Goal: Information Seeking & Learning: Find specific fact

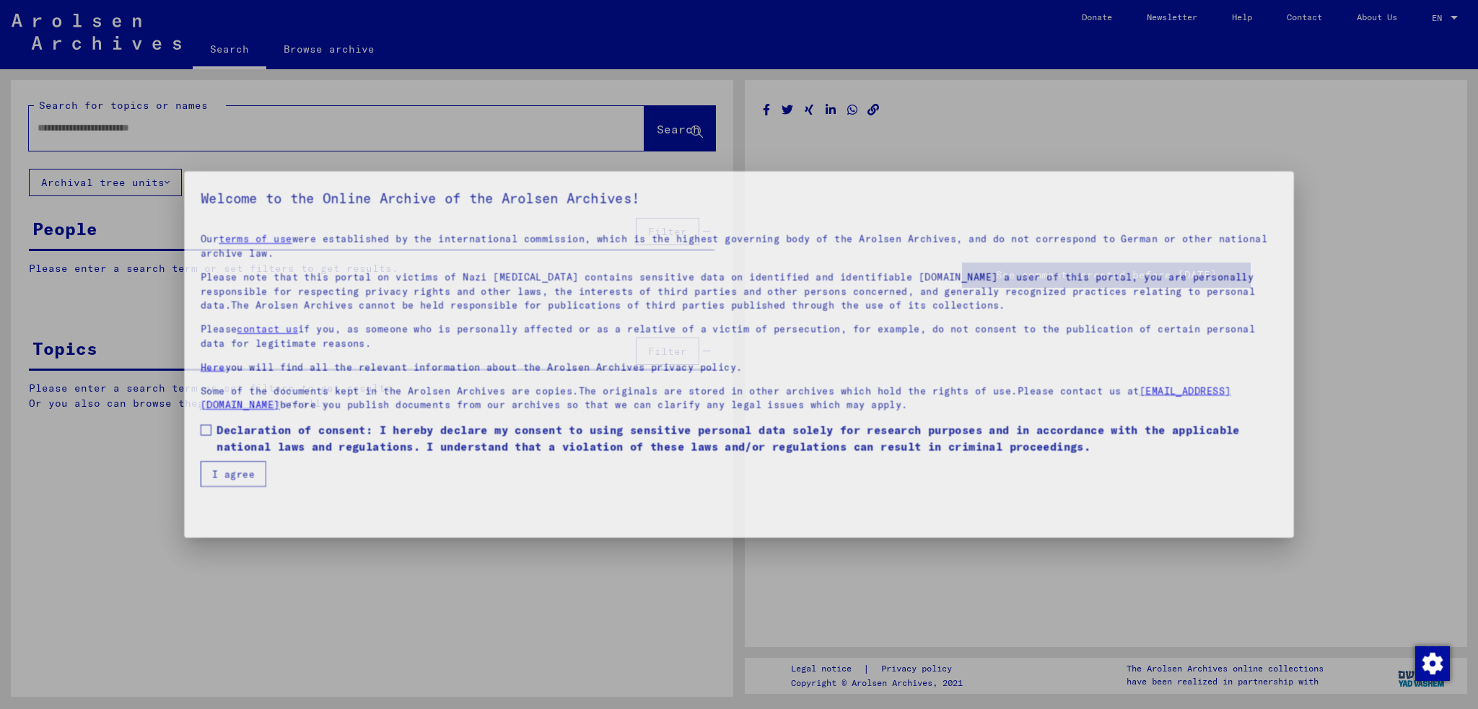
type input "********"
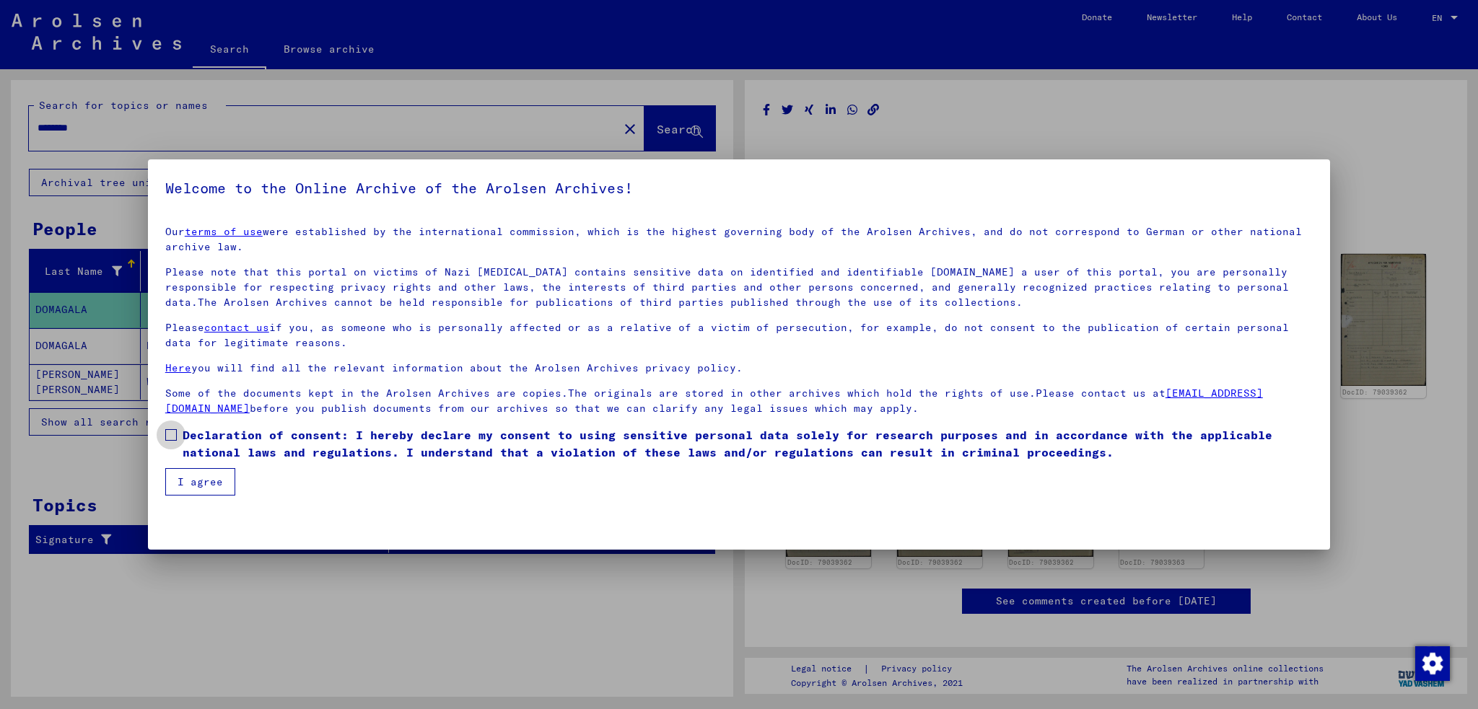
click at [172, 437] on span at bounding box center [171, 435] width 12 height 12
click at [217, 475] on button "I agree" at bounding box center [200, 481] width 70 height 27
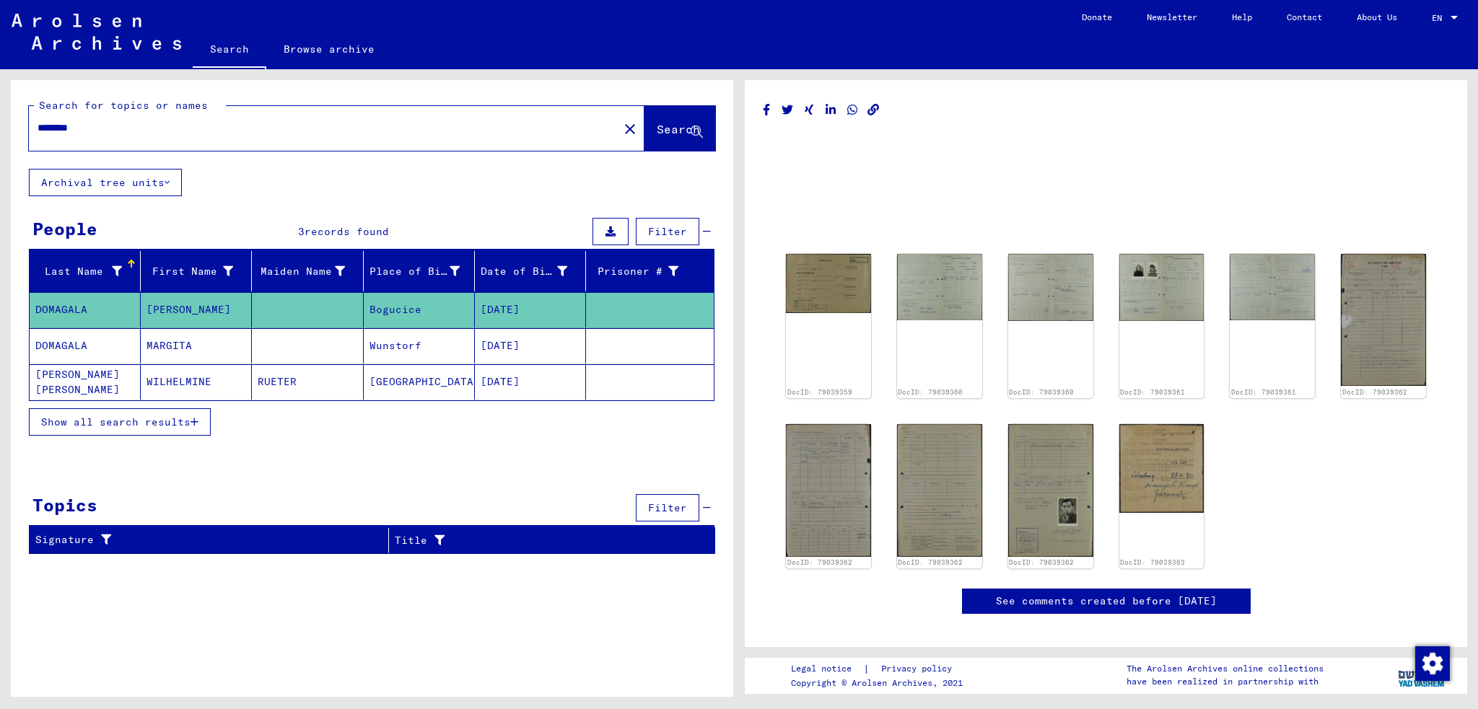
click at [66, 305] on mat-cell "DOMAGALA" at bounding box center [85, 309] width 111 height 35
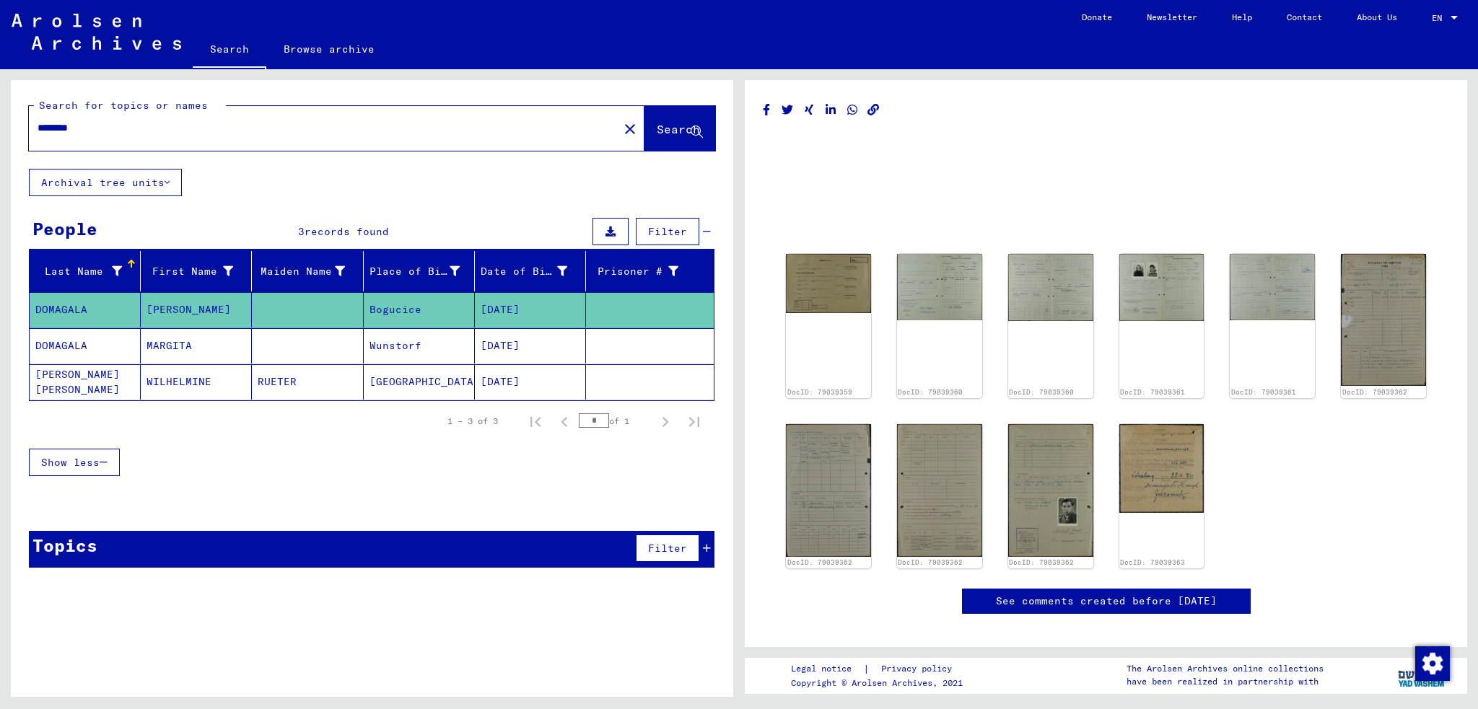
click at [404, 300] on mat-cell "Bogucice" at bounding box center [419, 309] width 111 height 35
click at [1388, 338] on img at bounding box center [1382, 319] width 89 height 139
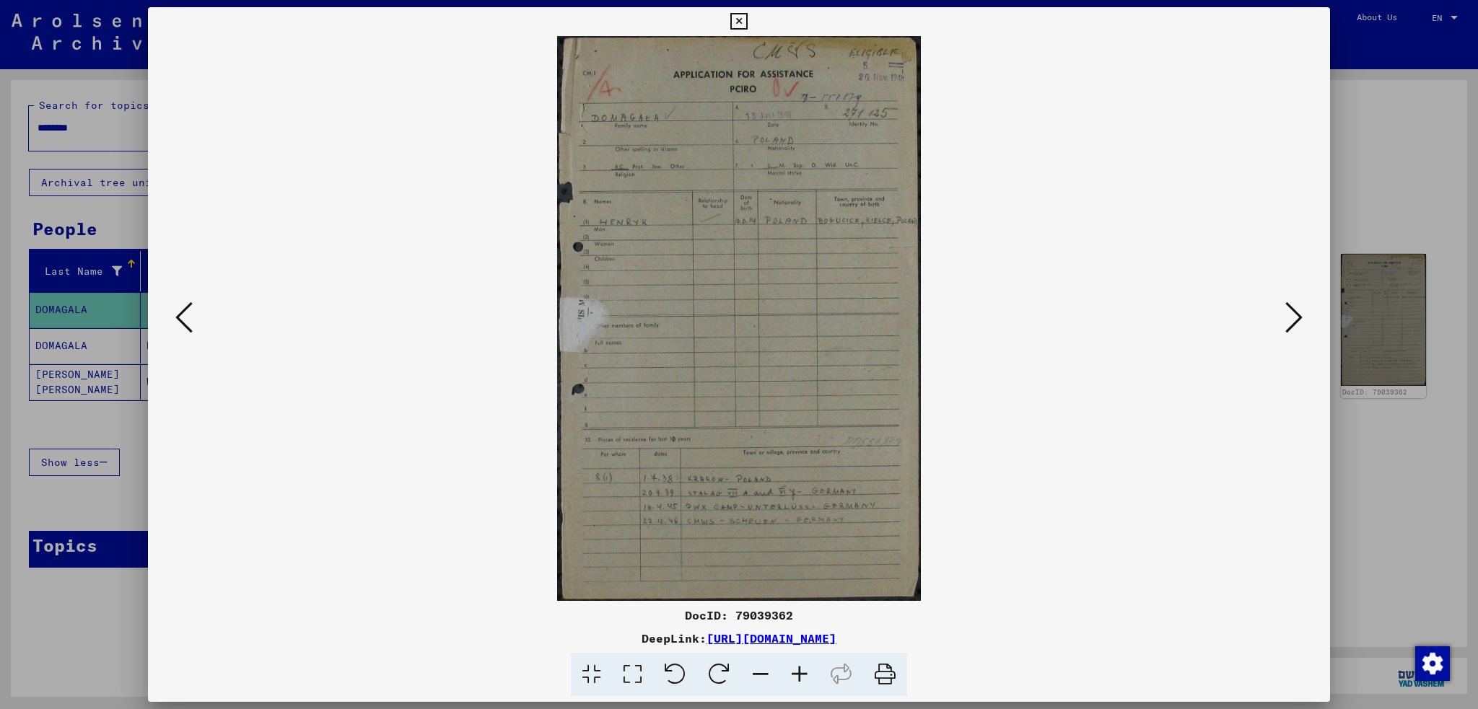
click at [110, 426] on div at bounding box center [739, 354] width 1478 height 709
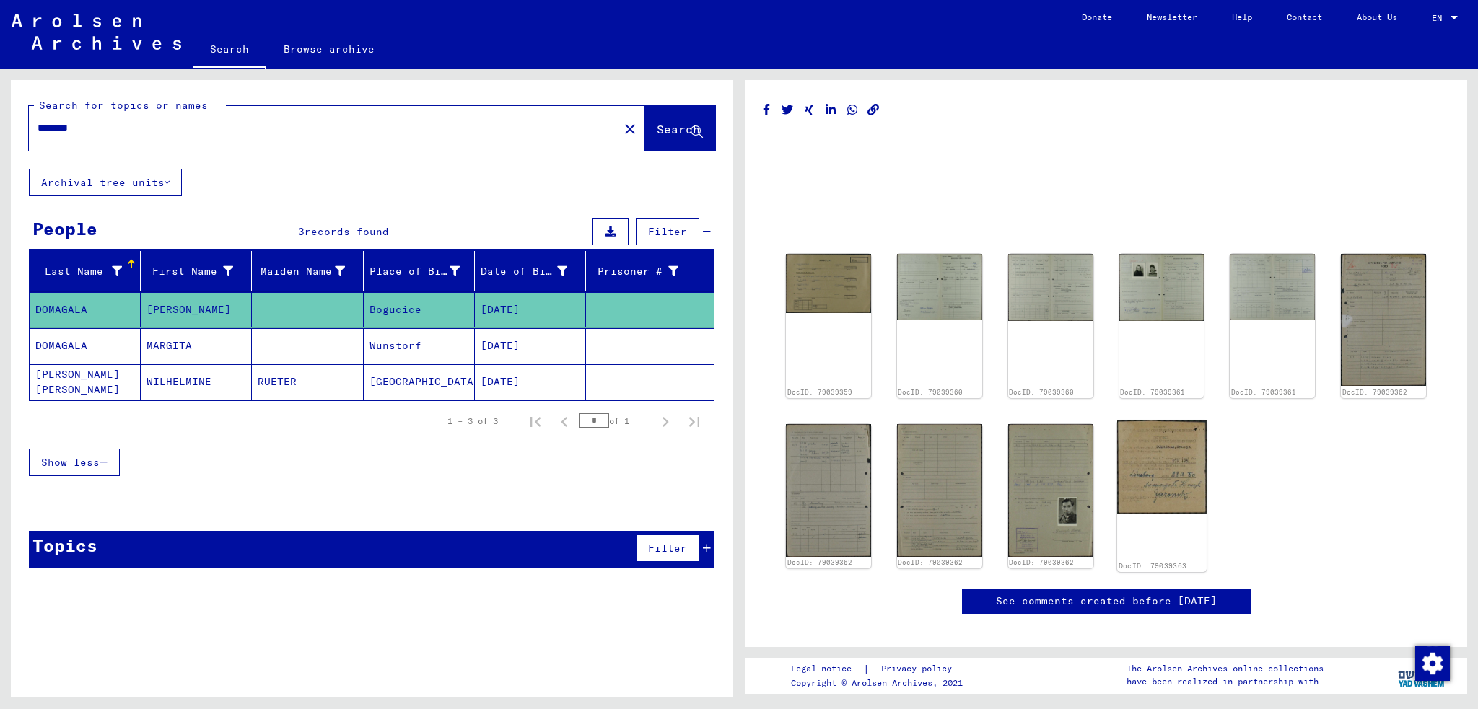
click at [1169, 485] on img at bounding box center [1161, 467] width 89 height 93
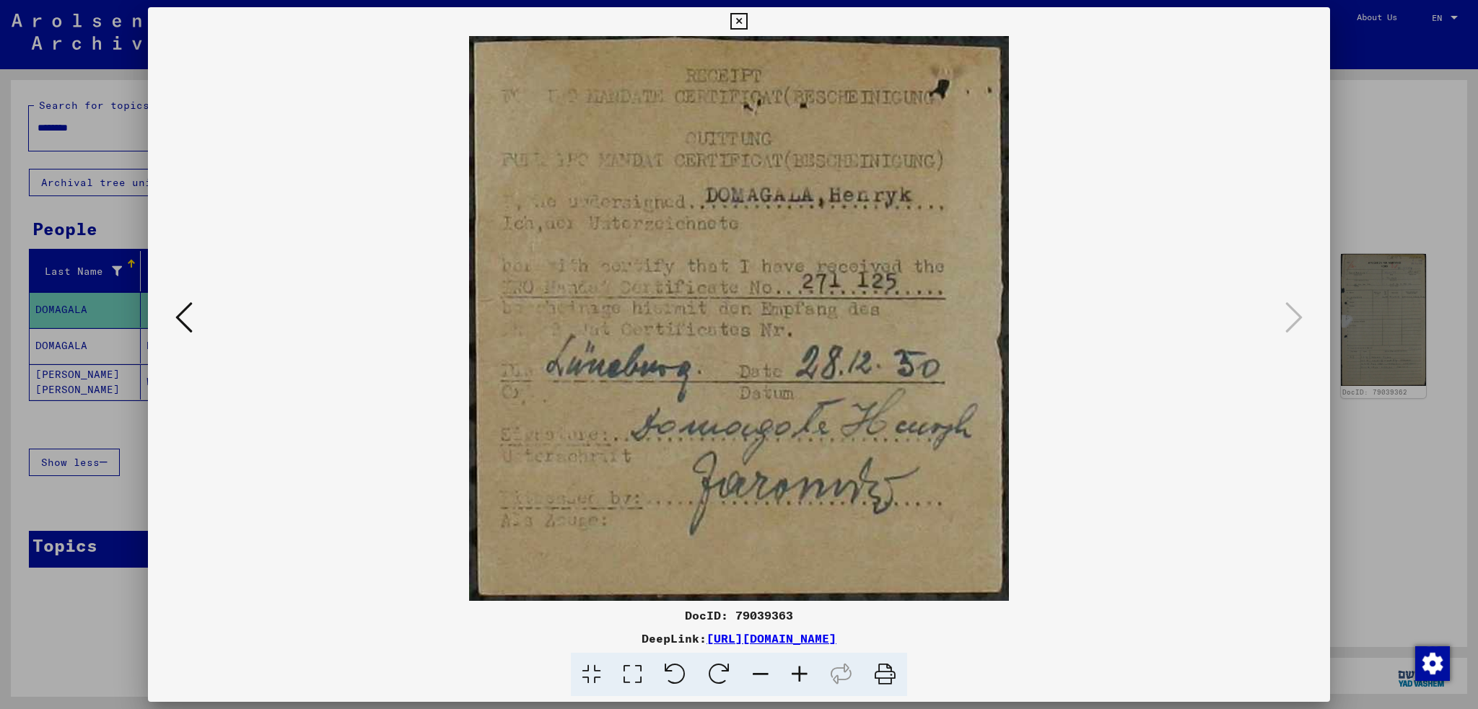
click at [198, 319] on img at bounding box center [739, 318] width 1084 height 565
click at [178, 317] on icon at bounding box center [183, 317] width 17 height 35
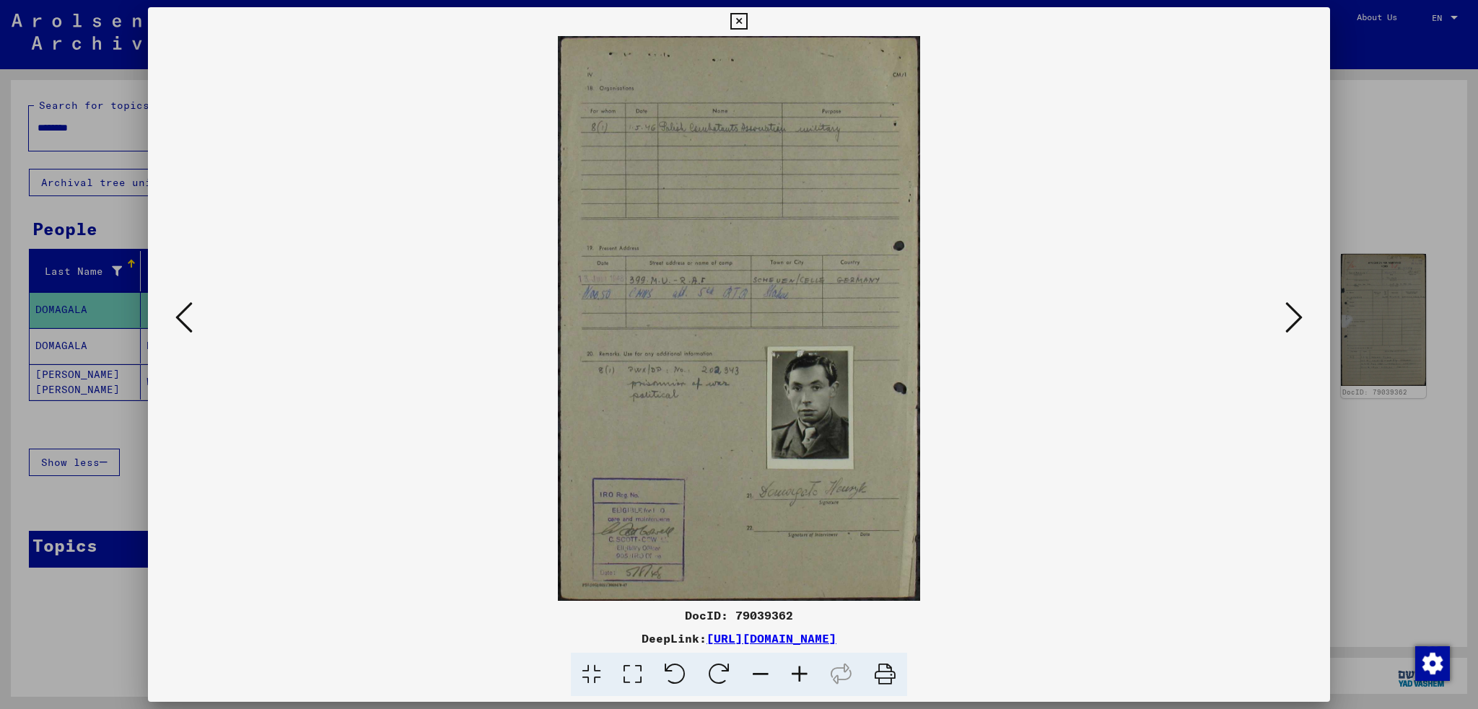
click at [178, 317] on icon at bounding box center [183, 317] width 17 height 35
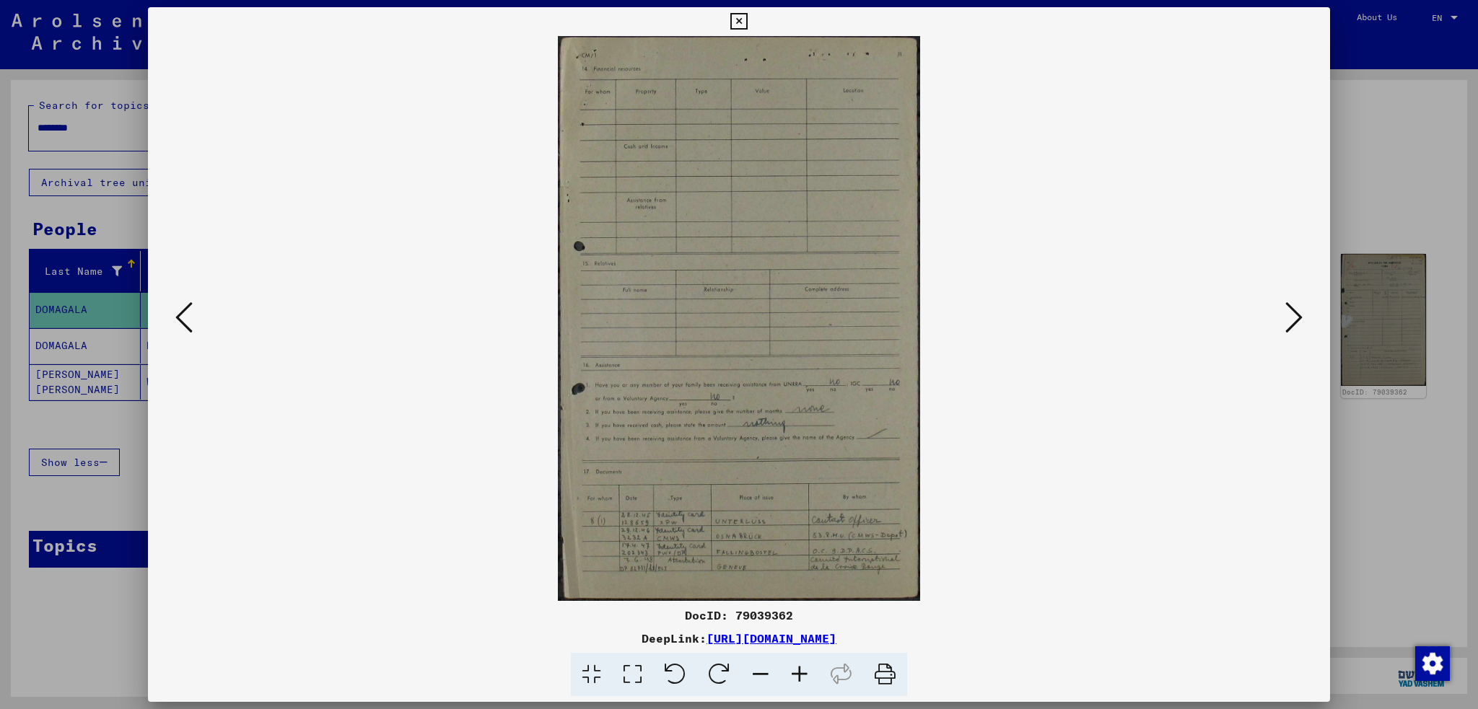
click at [178, 317] on icon at bounding box center [183, 317] width 17 height 35
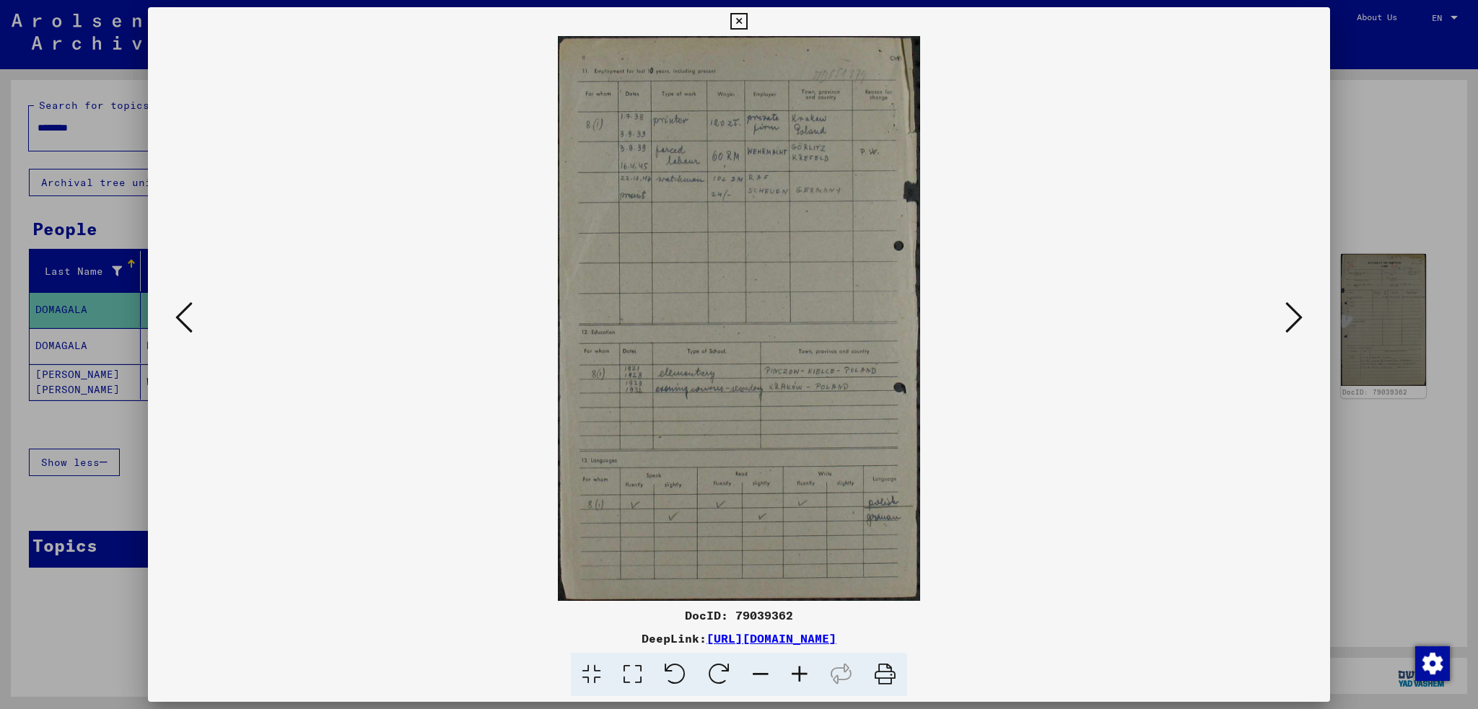
click at [178, 317] on icon at bounding box center [183, 317] width 17 height 35
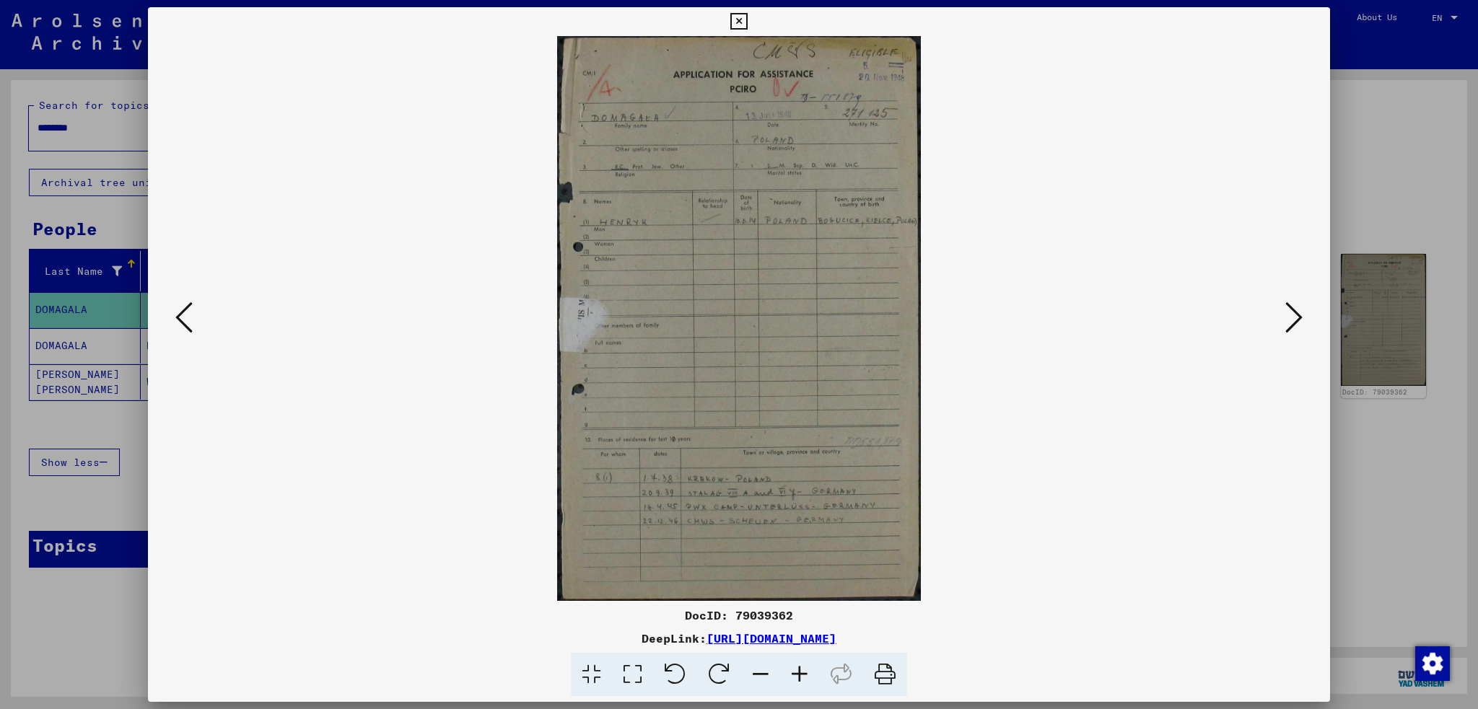
click at [178, 317] on icon at bounding box center [183, 317] width 17 height 35
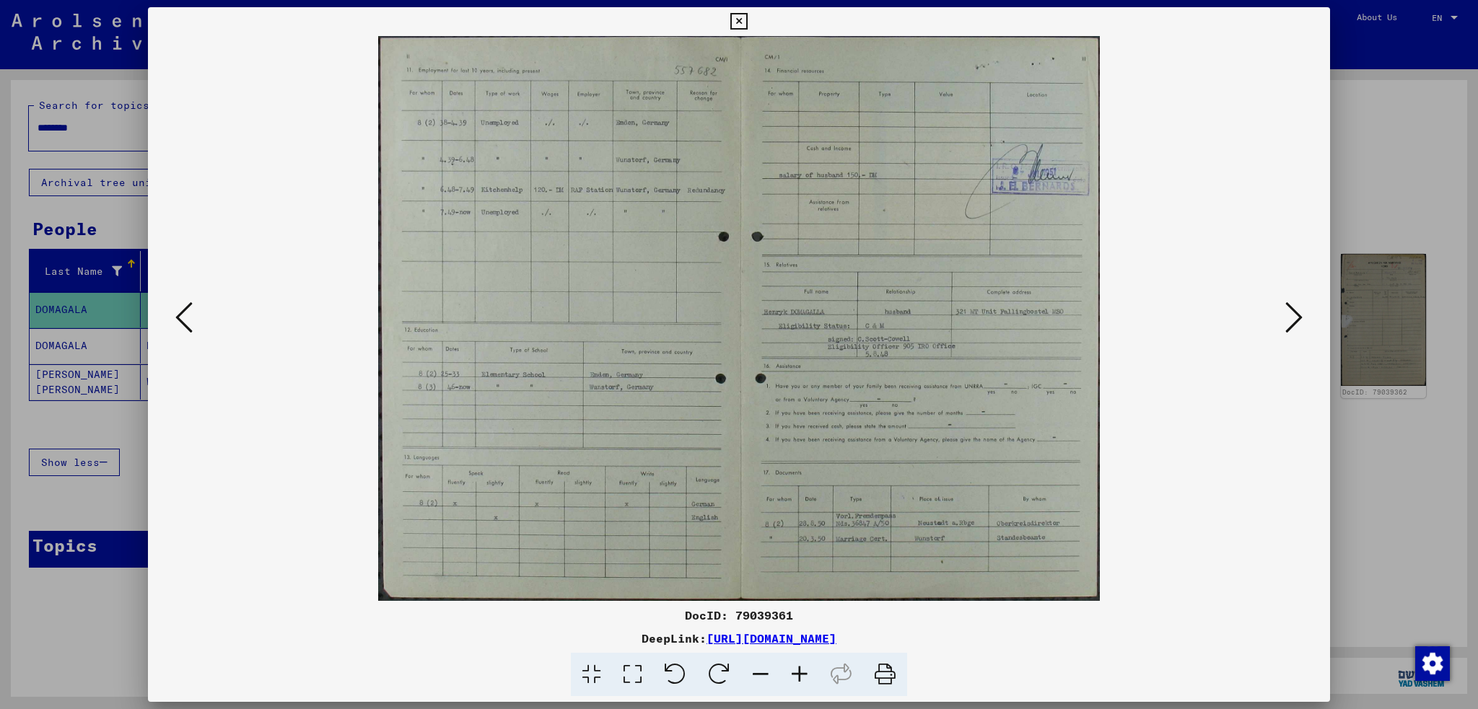
click at [178, 317] on icon at bounding box center [183, 317] width 17 height 35
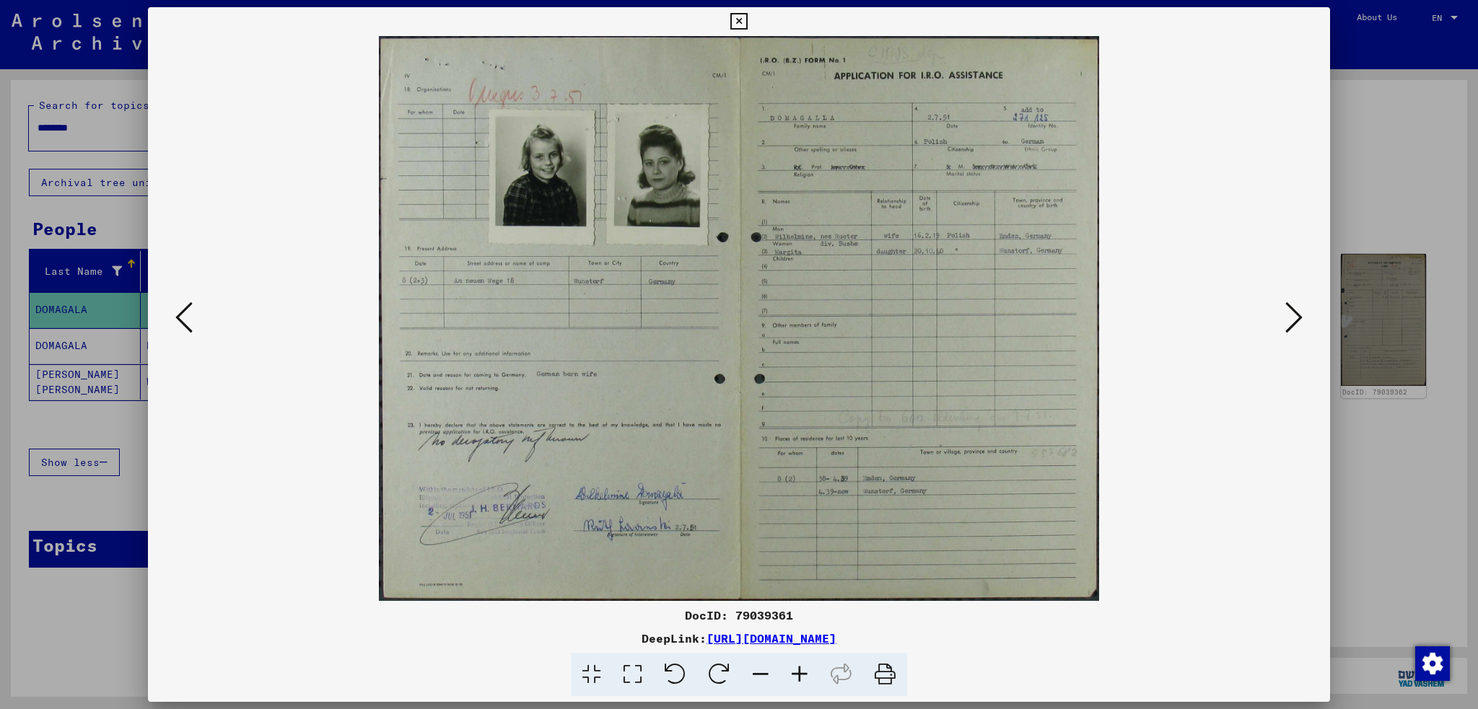
click at [199, 318] on img at bounding box center [739, 318] width 1084 height 565
click at [189, 314] on icon at bounding box center [183, 317] width 17 height 35
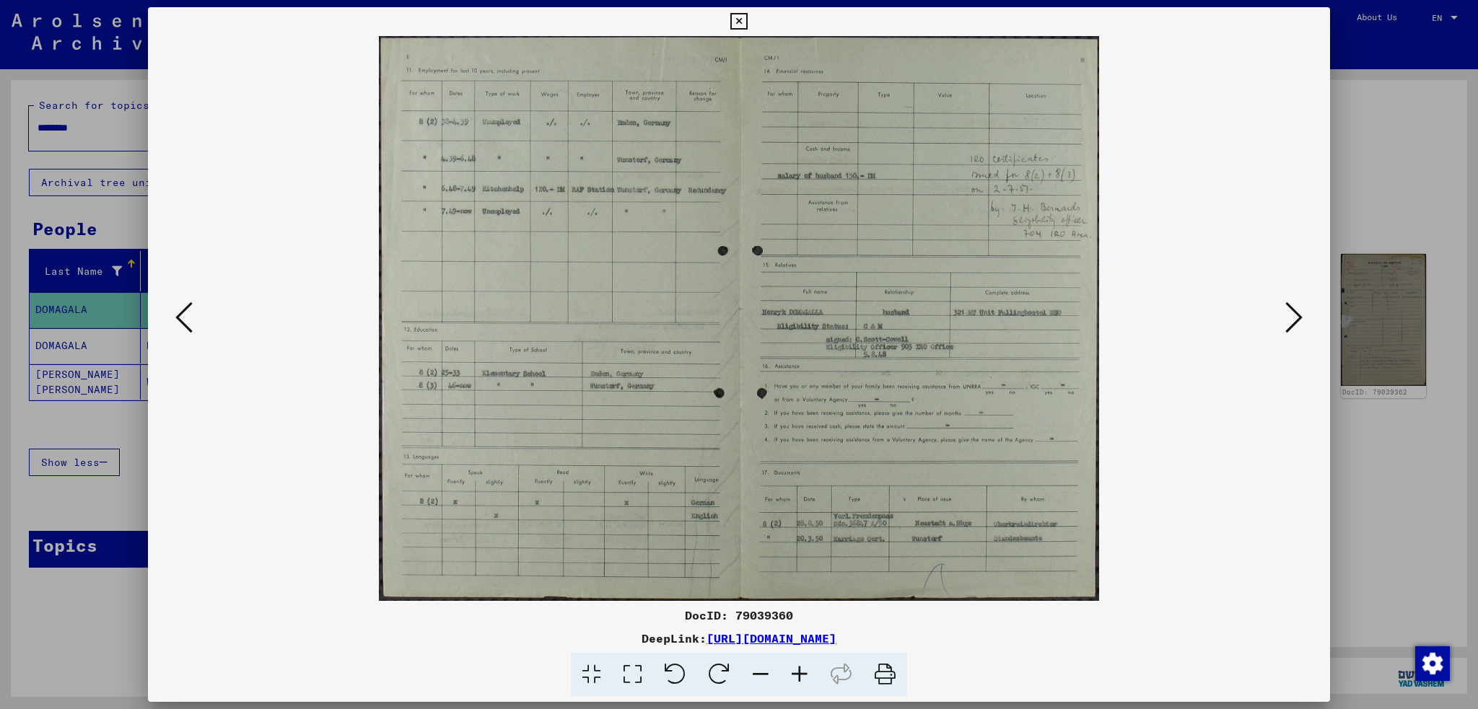
click at [189, 314] on icon at bounding box center [183, 317] width 17 height 35
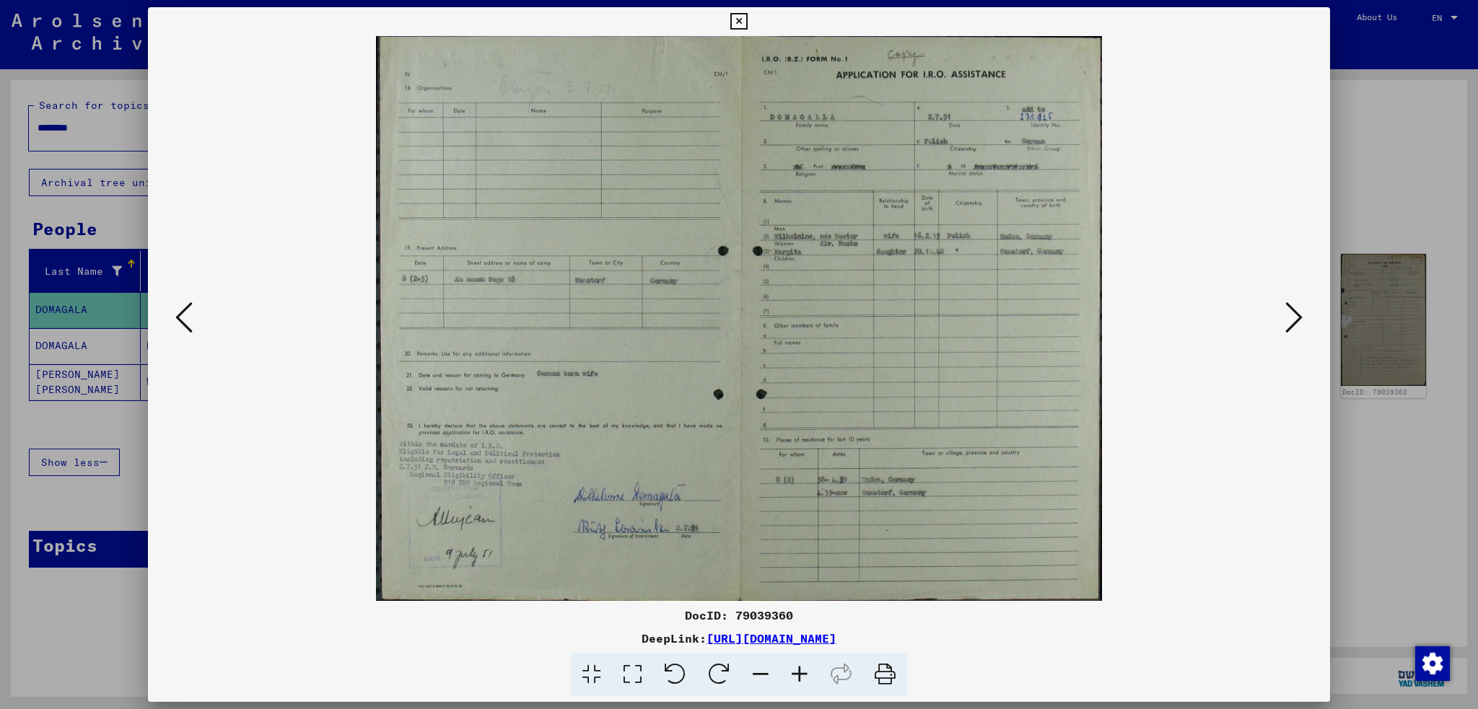
click at [185, 314] on icon at bounding box center [183, 317] width 17 height 35
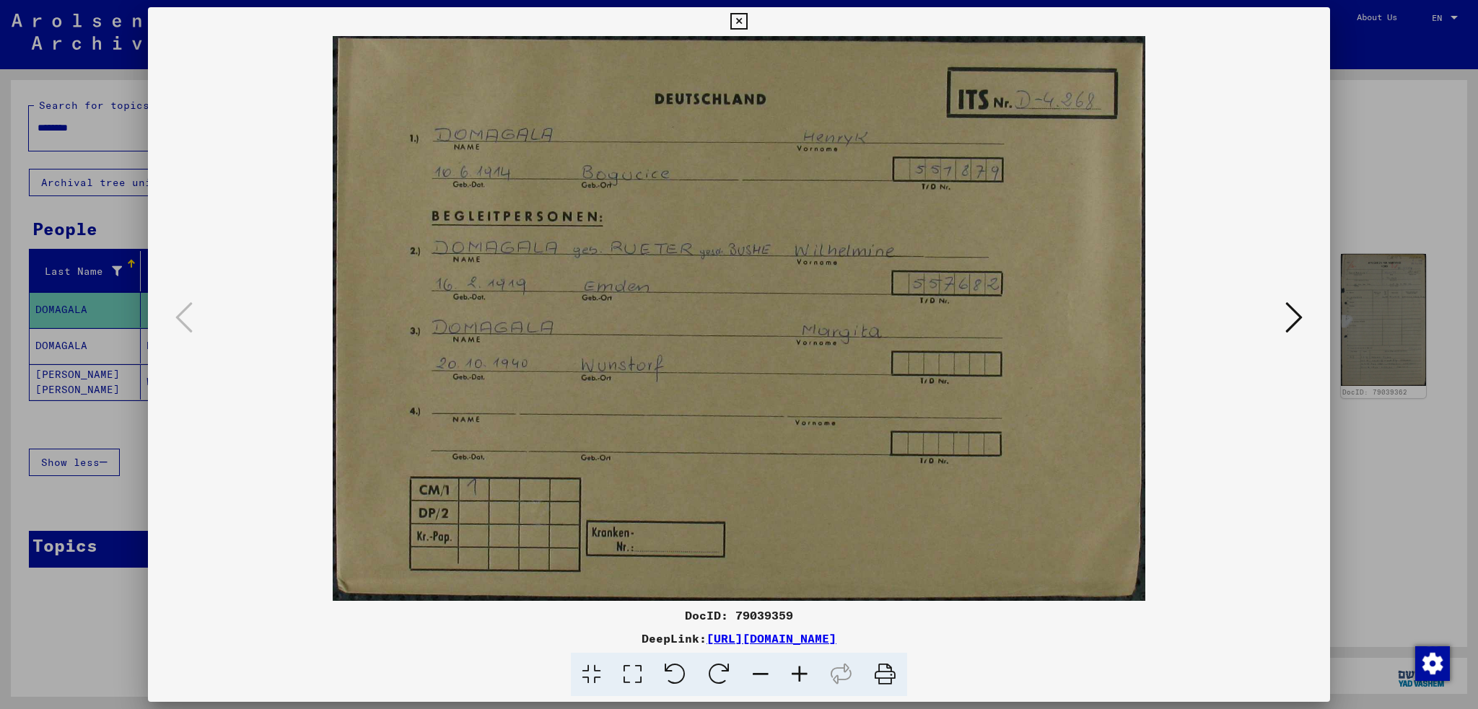
click at [737, 19] on icon at bounding box center [738, 21] width 17 height 17
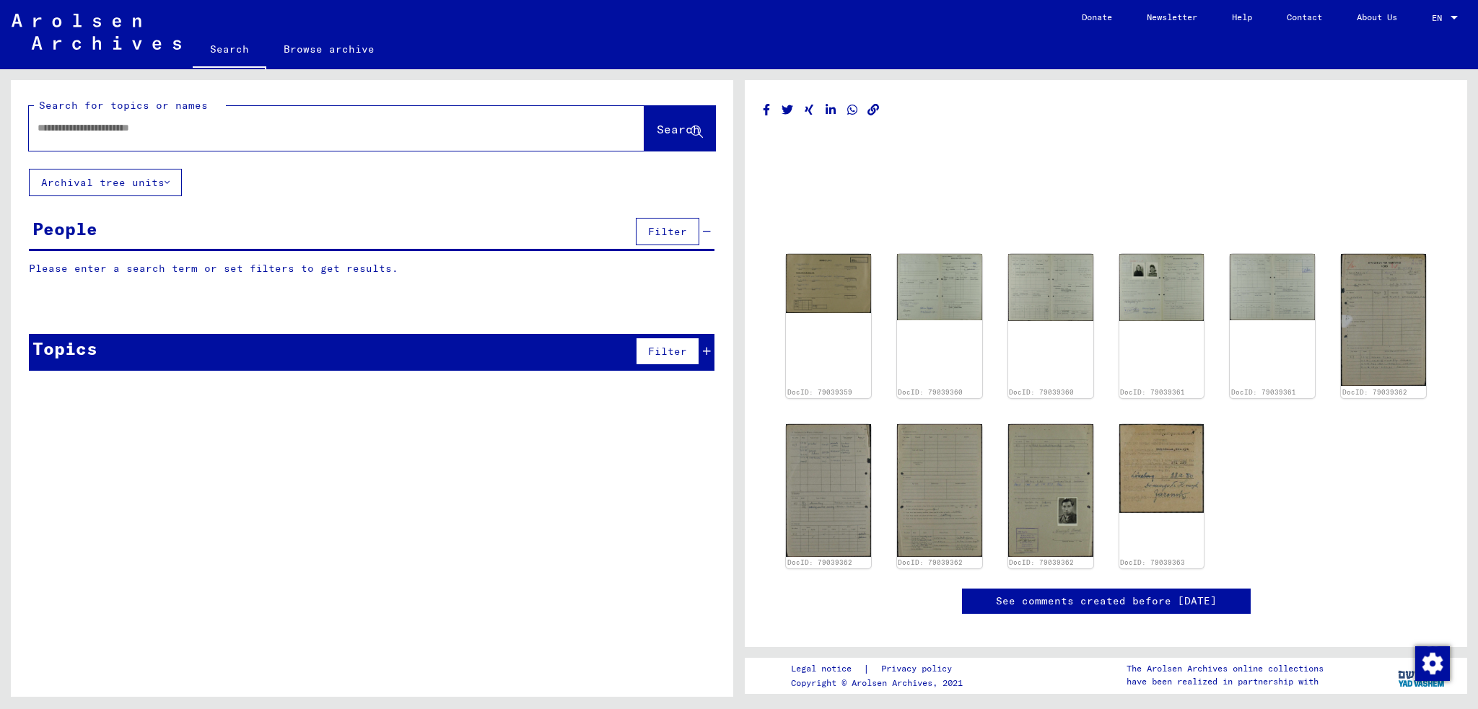
click at [168, 128] on input "text" at bounding box center [324, 127] width 572 height 15
click at [675, 122] on span "Search" at bounding box center [678, 129] width 43 height 14
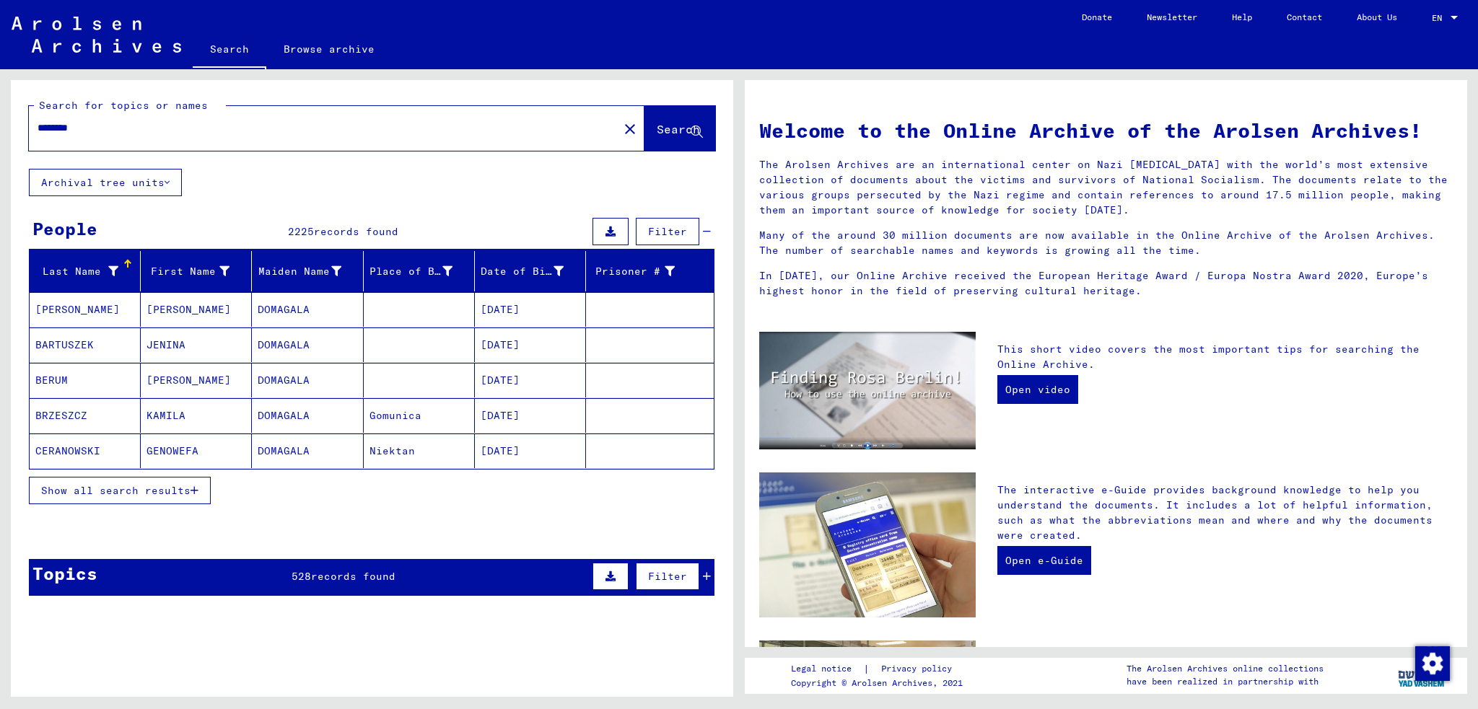
click at [38, 124] on input "********" at bounding box center [319, 127] width 563 height 15
type input "**********"
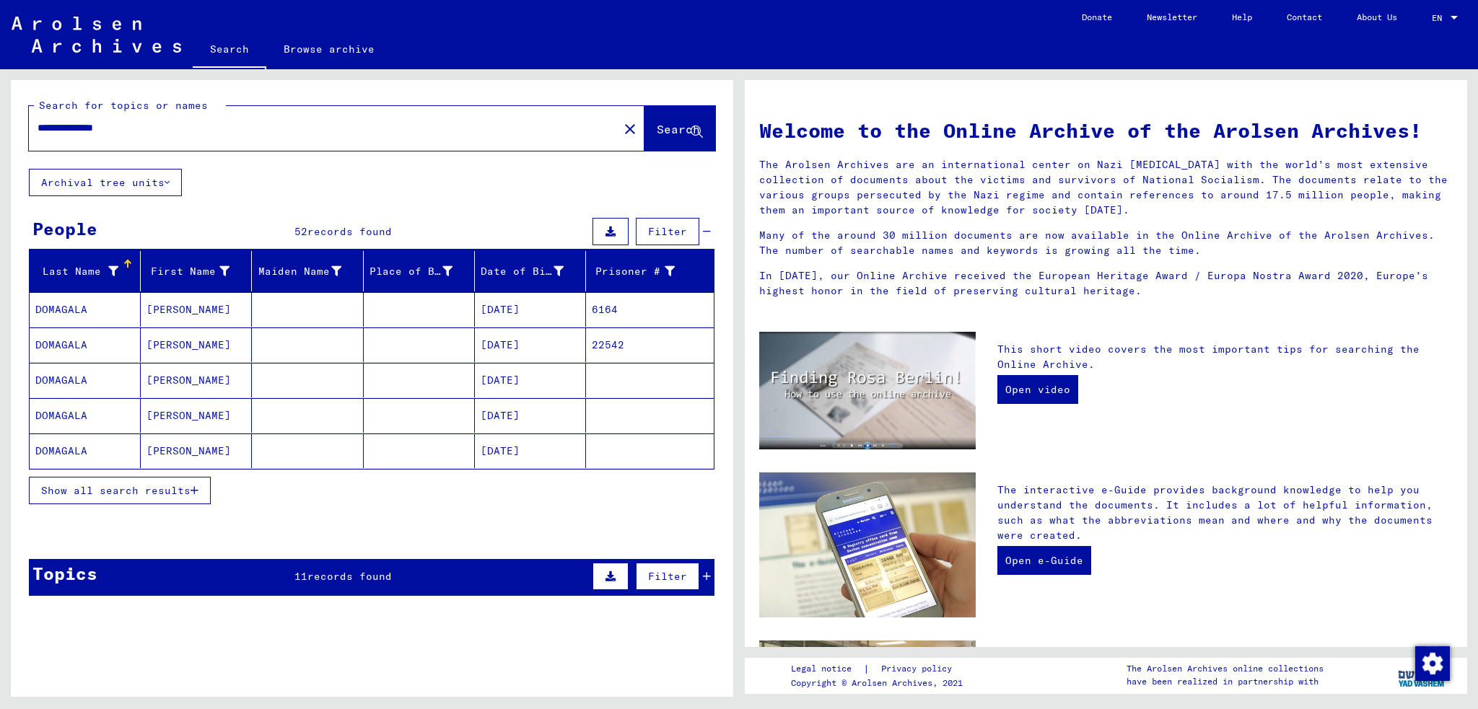
click at [170, 343] on mat-cell "[PERSON_NAME]" at bounding box center [196, 345] width 111 height 35
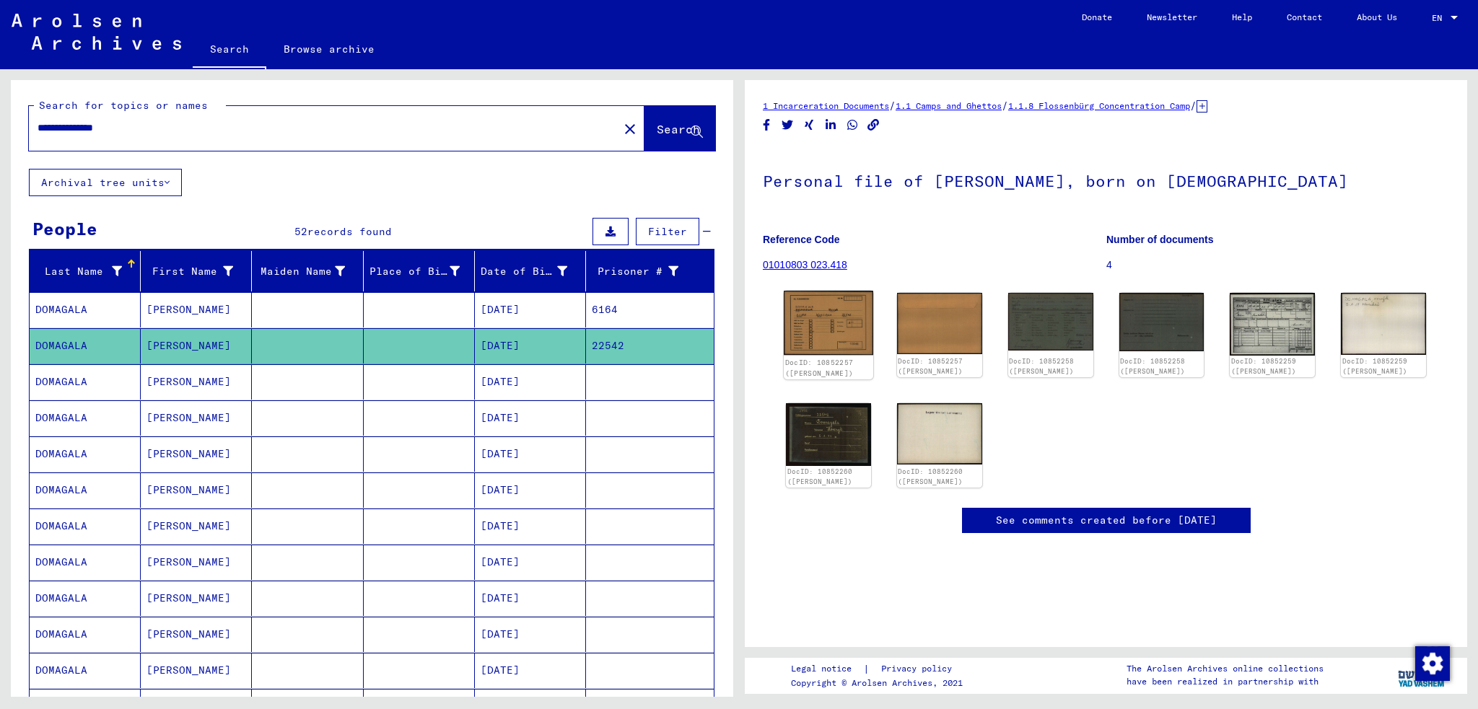
click at [855, 332] on img at bounding box center [827, 323] width 89 height 64
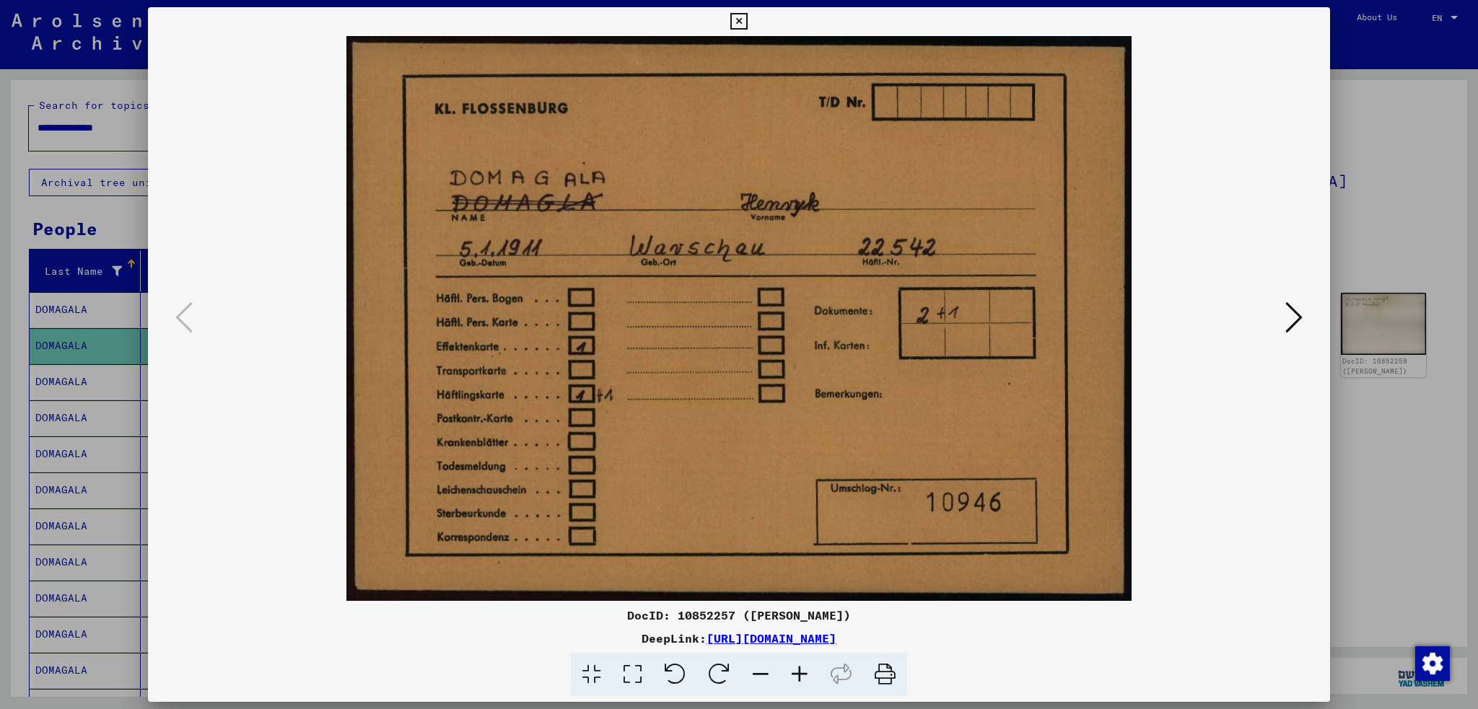
click at [1292, 309] on icon at bounding box center [1293, 317] width 17 height 35
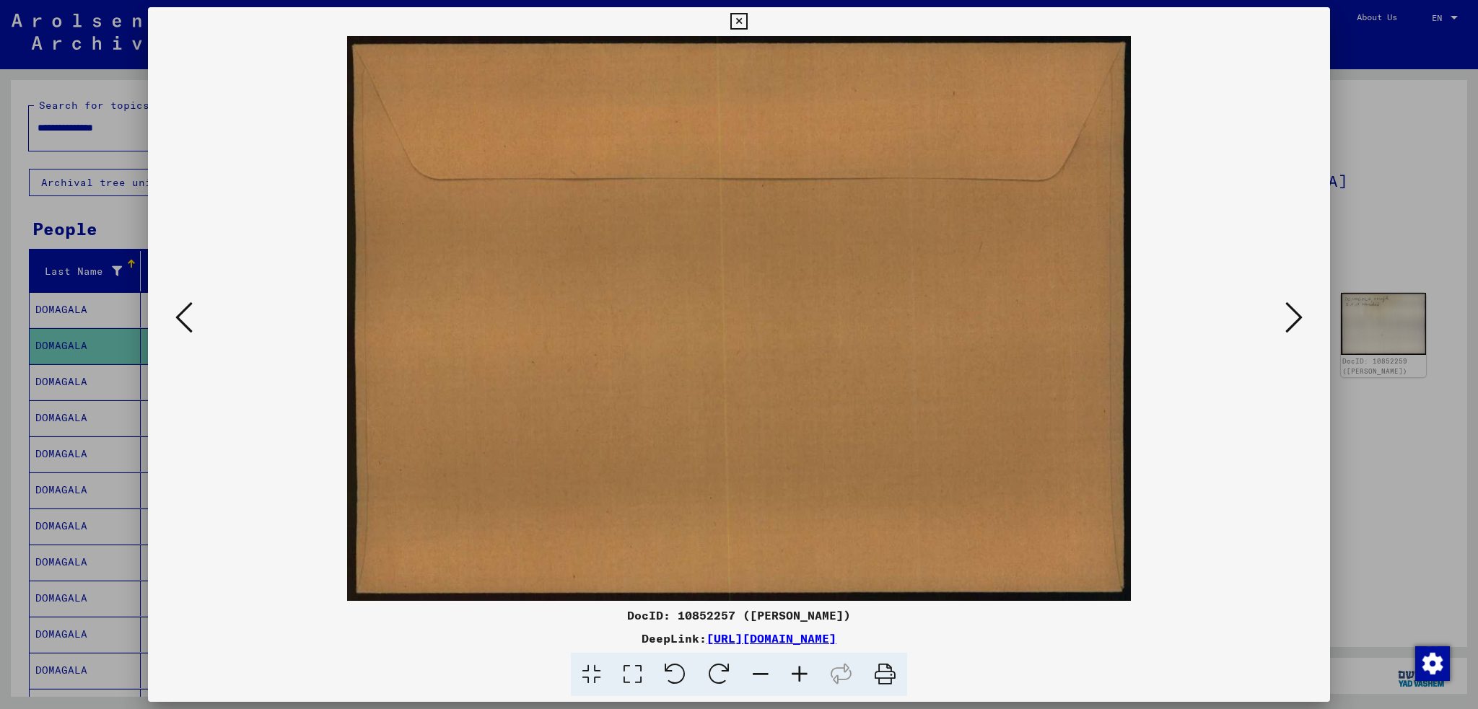
click at [1292, 309] on icon at bounding box center [1293, 317] width 17 height 35
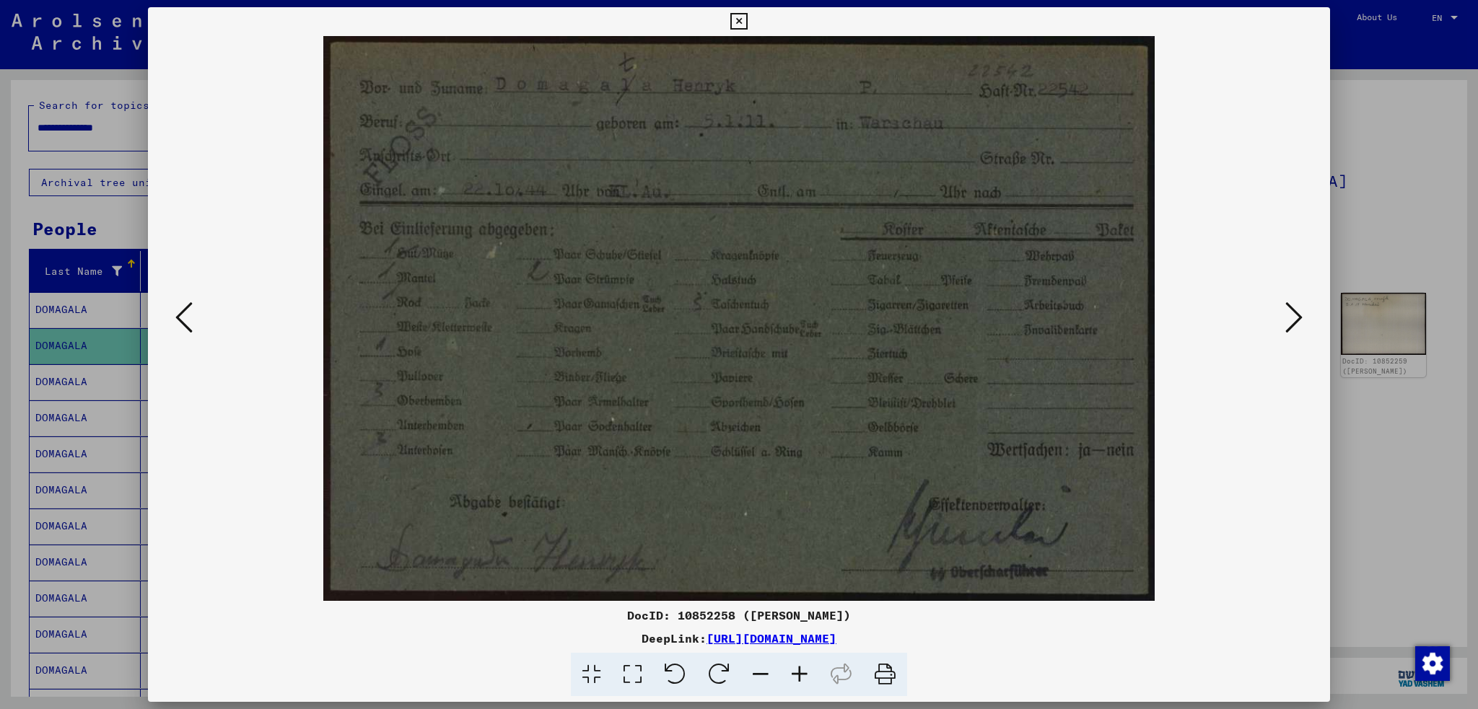
click at [1288, 309] on icon at bounding box center [1293, 317] width 17 height 35
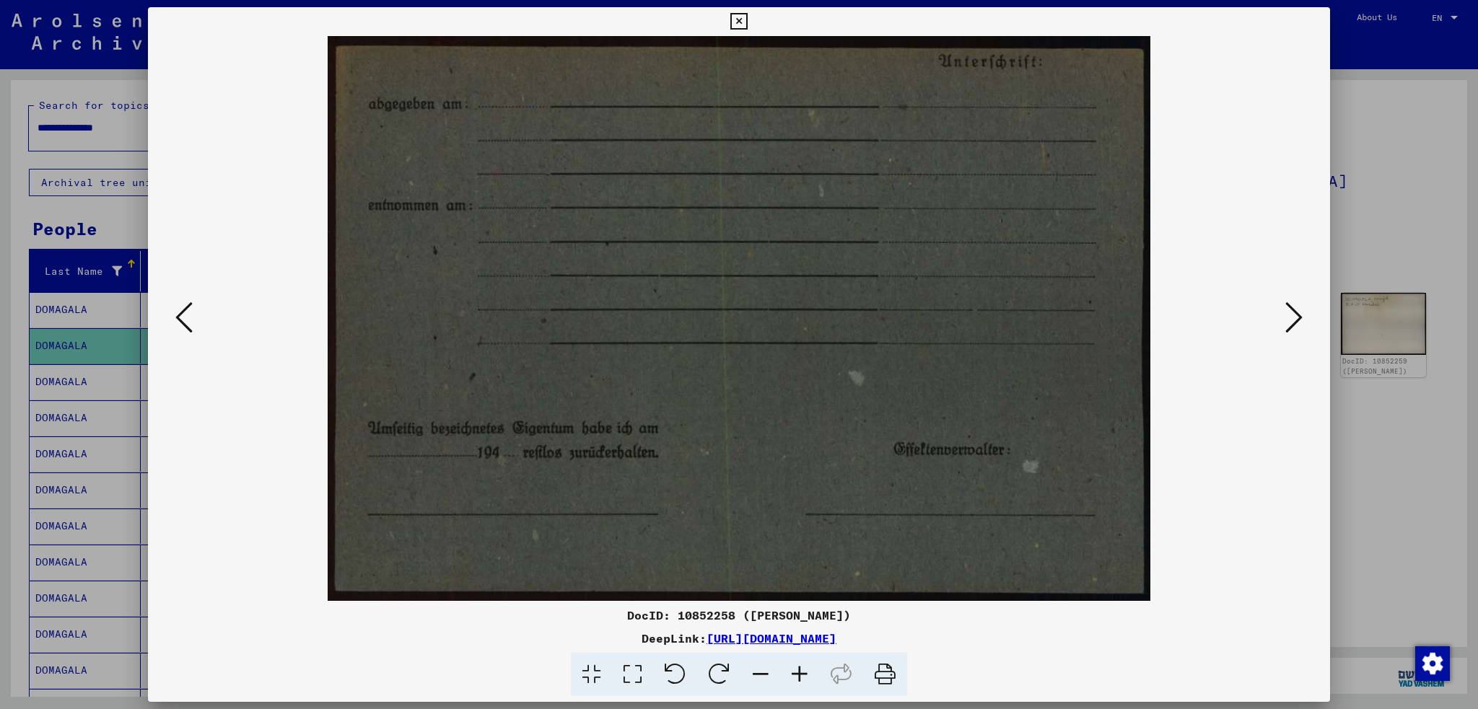
click at [1288, 309] on icon at bounding box center [1293, 317] width 17 height 35
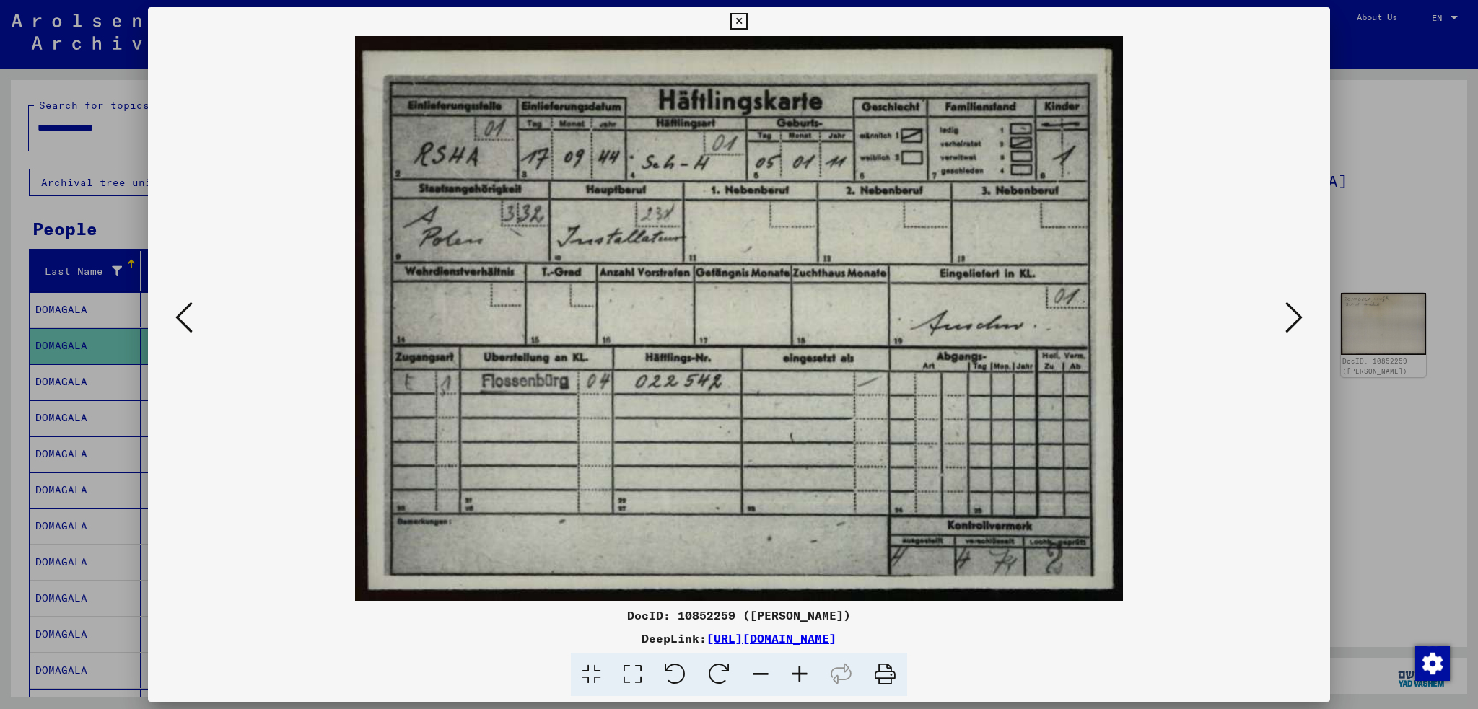
click at [1288, 309] on icon at bounding box center [1293, 317] width 17 height 35
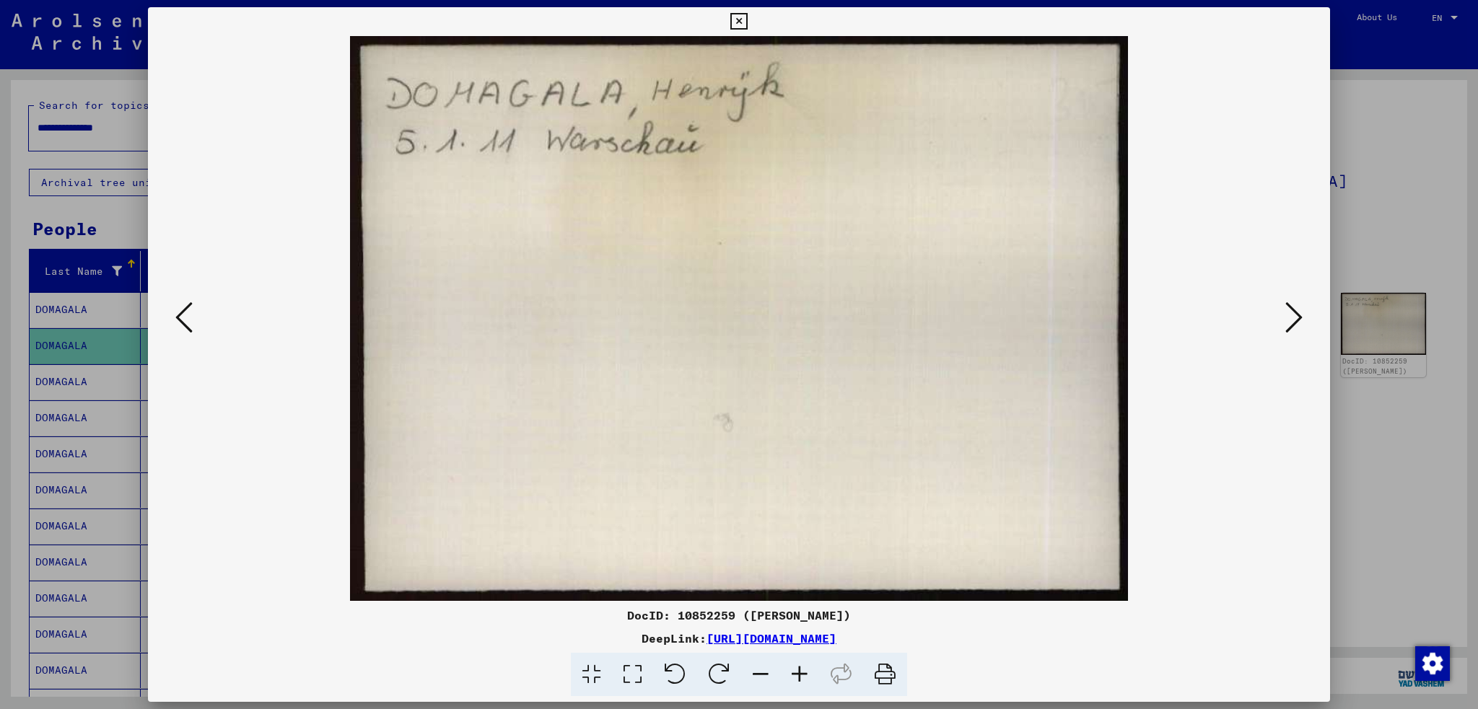
click at [1288, 309] on icon at bounding box center [1293, 317] width 17 height 35
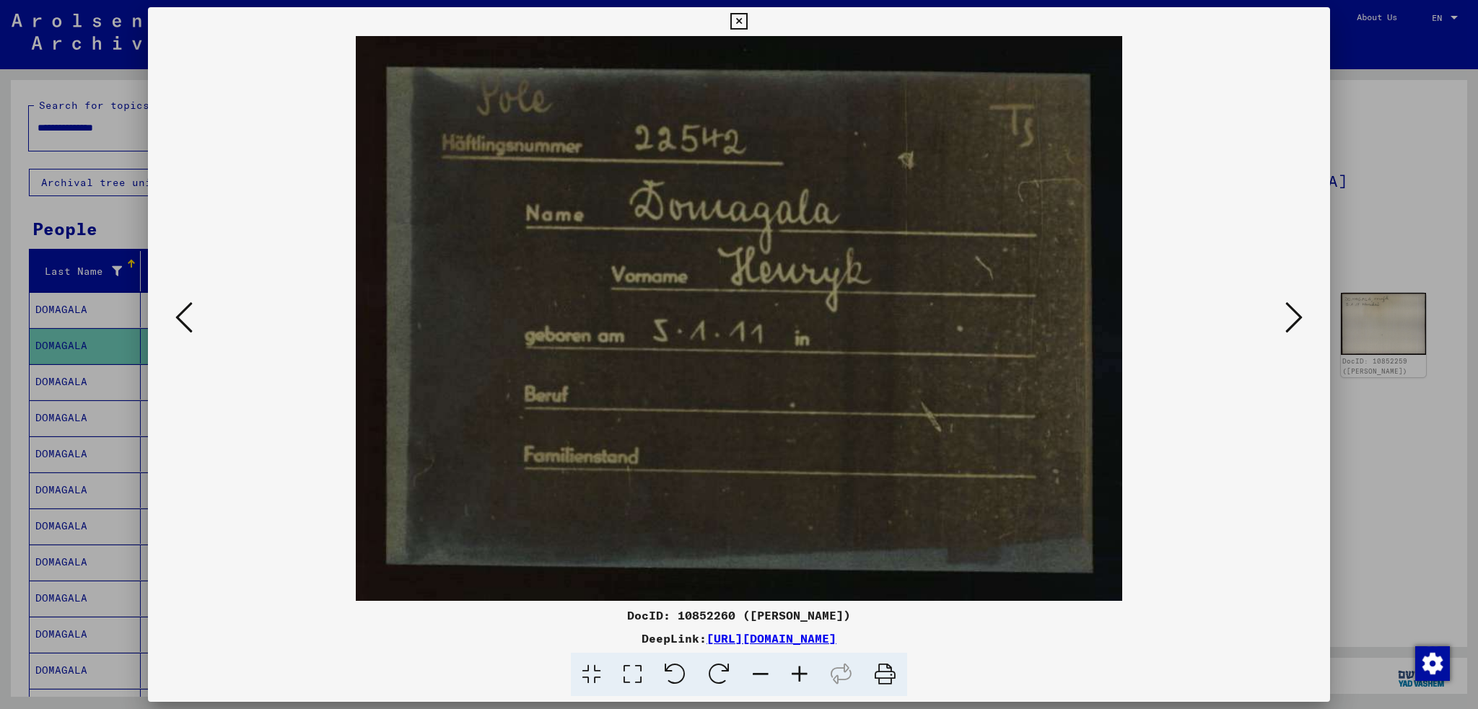
click at [1288, 309] on icon at bounding box center [1293, 317] width 17 height 35
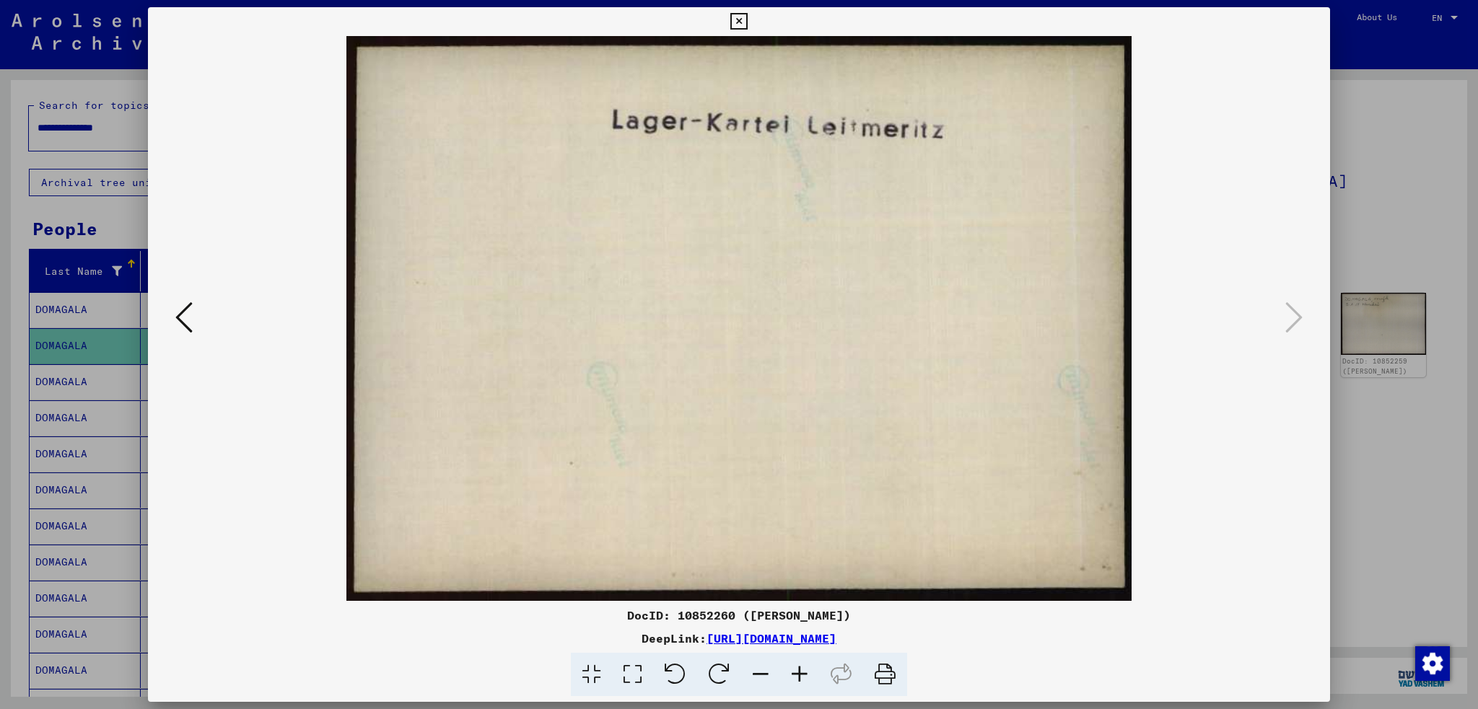
click at [1311, 312] on div at bounding box center [739, 318] width 1182 height 565
click at [737, 18] on icon at bounding box center [738, 21] width 17 height 17
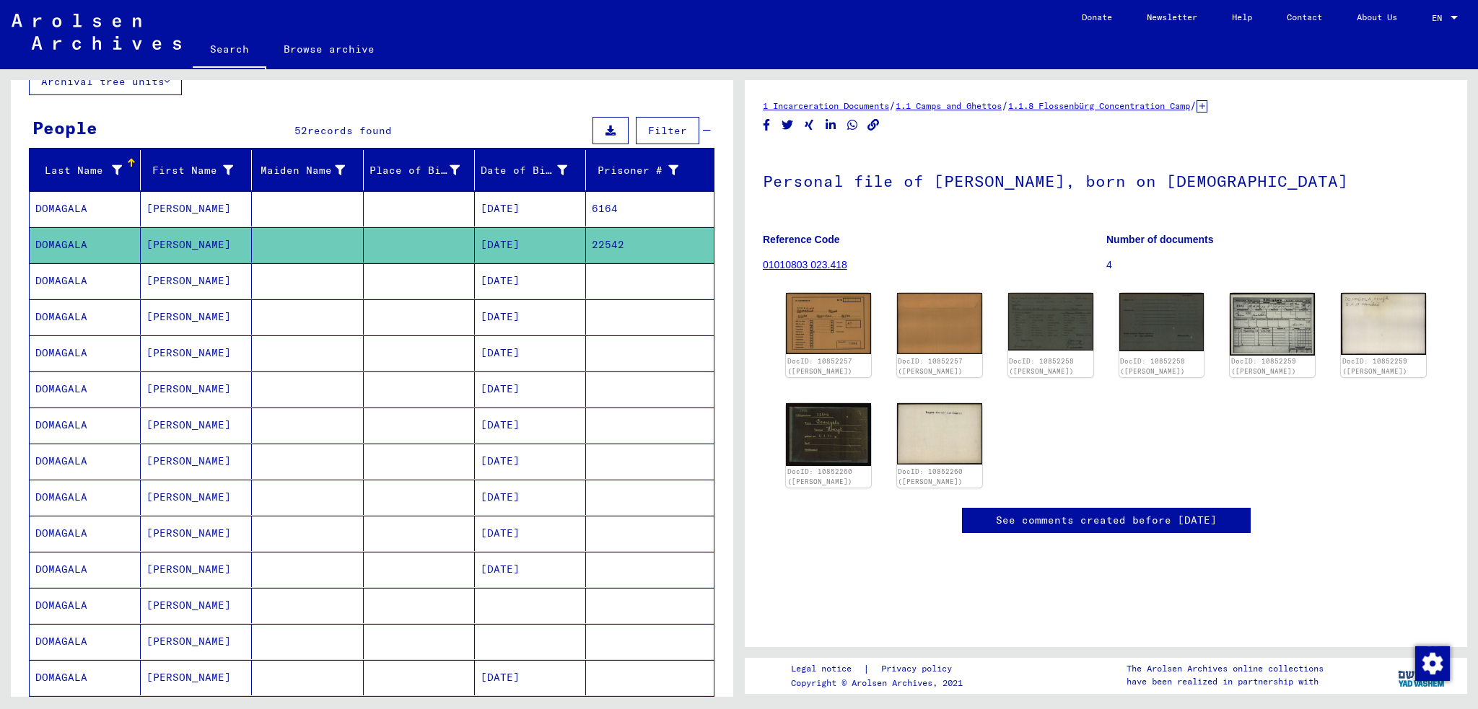
scroll to position [89, 0]
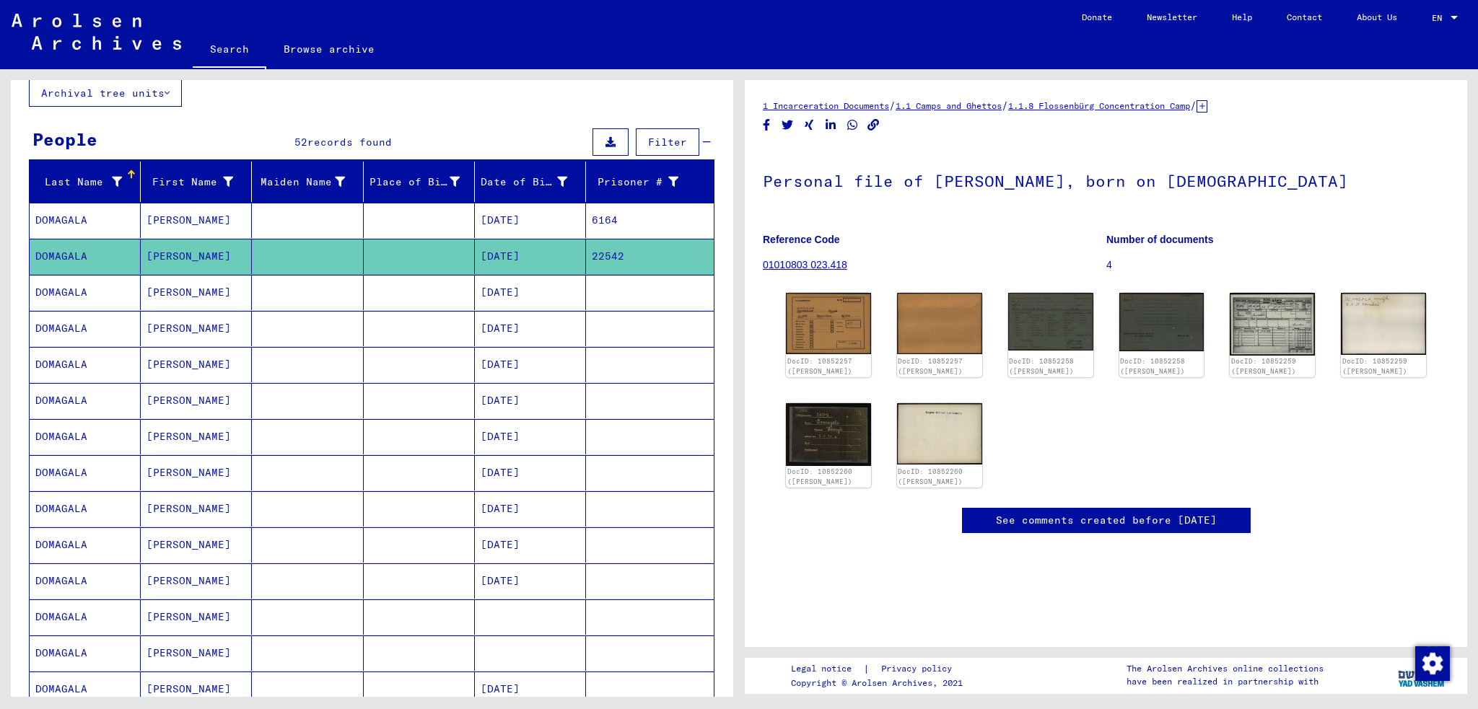
click at [78, 354] on mat-cell "DOMAGALA" at bounding box center [85, 364] width 111 height 35
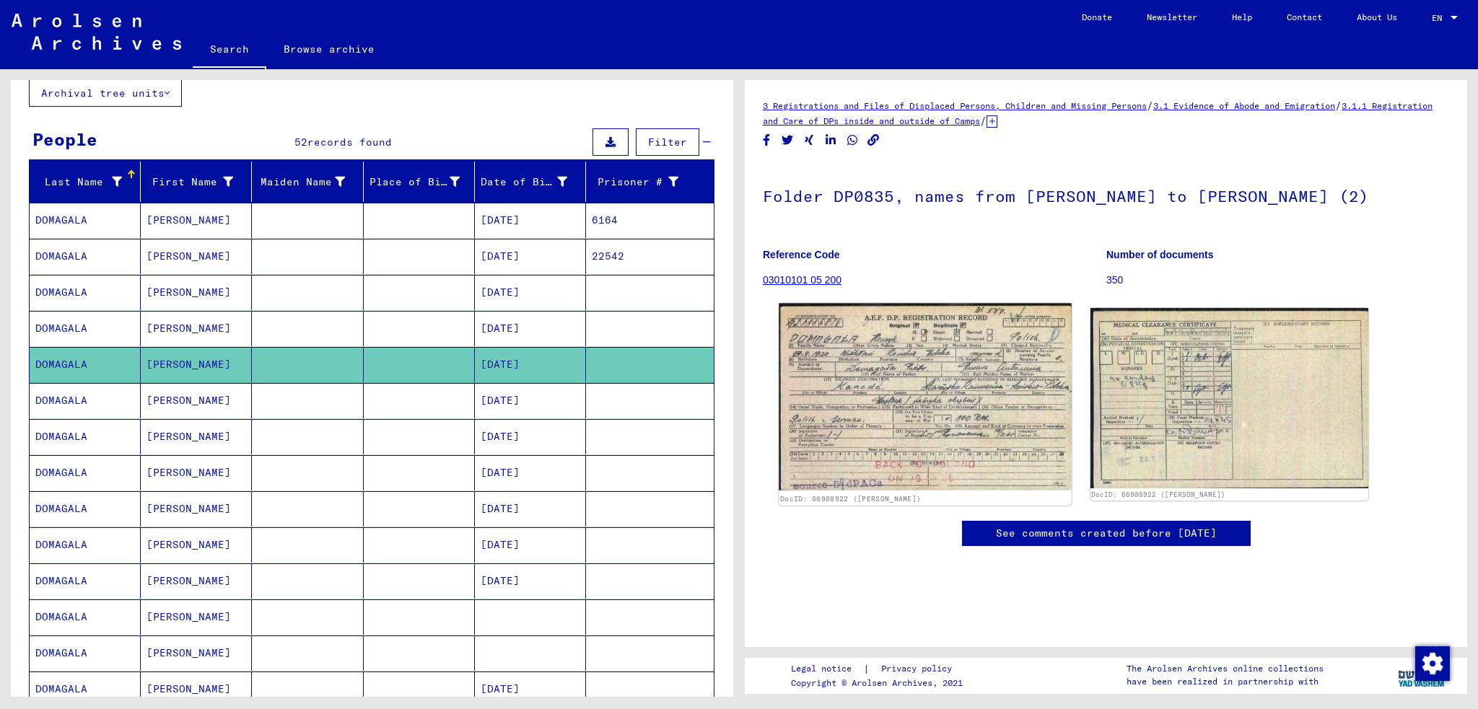
click at [949, 385] on img at bounding box center [924, 398] width 292 height 188
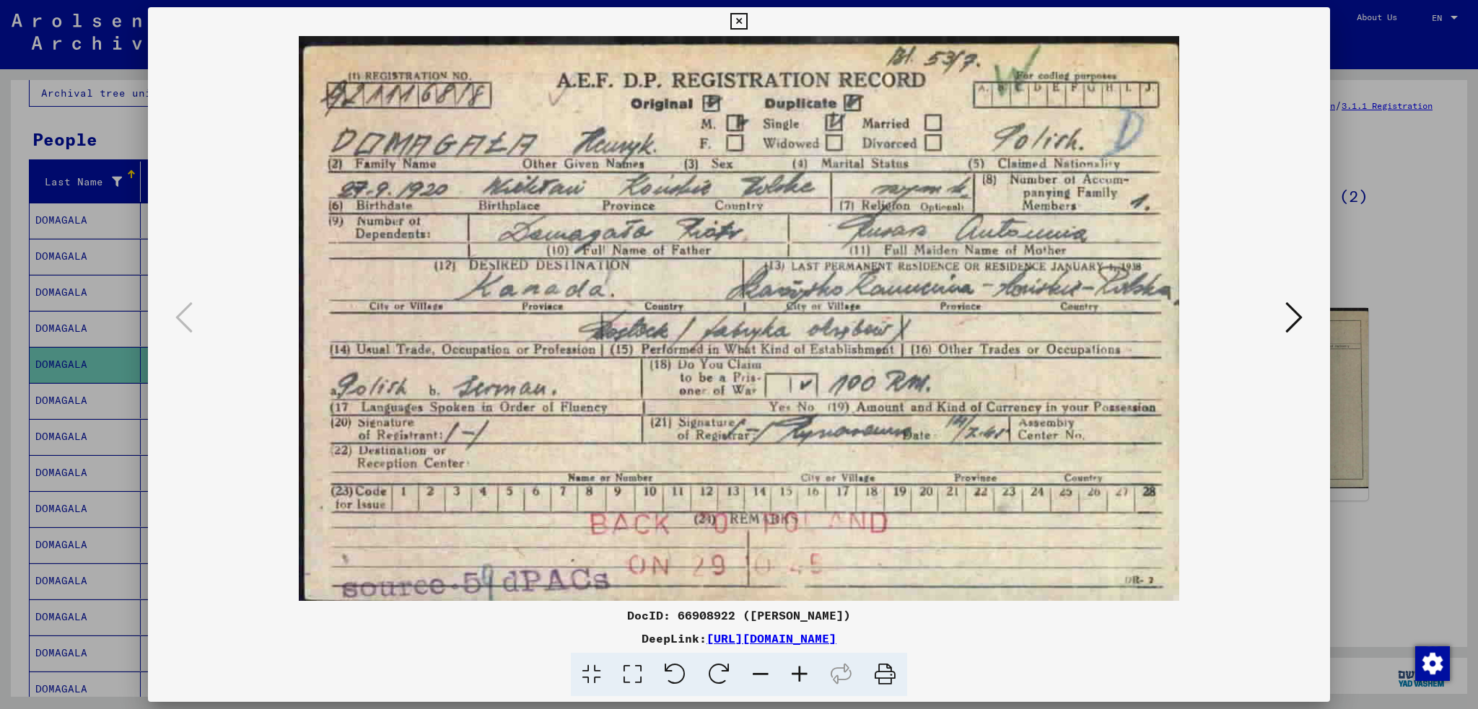
click at [744, 21] on icon at bounding box center [738, 21] width 17 height 17
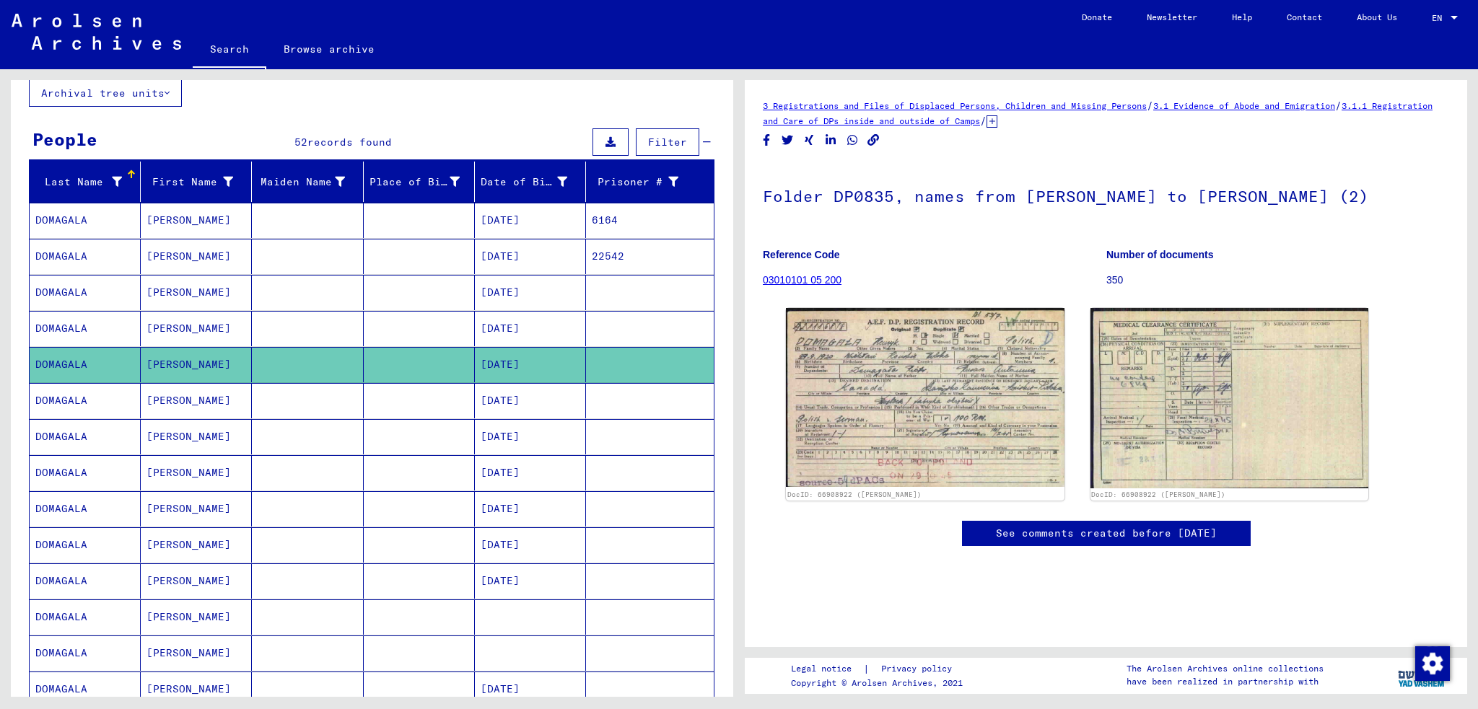
click at [60, 398] on mat-cell "DOMAGALA" at bounding box center [85, 400] width 111 height 35
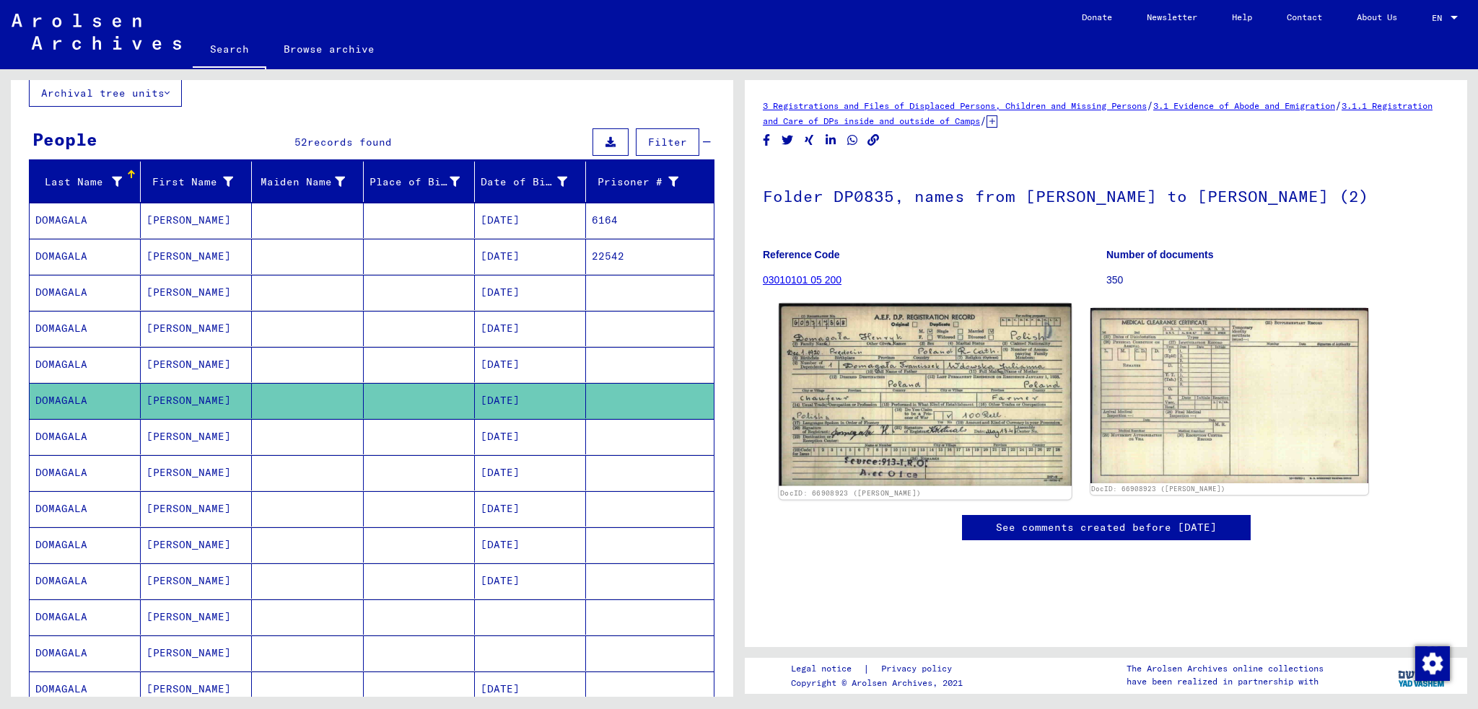
click at [910, 414] on img at bounding box center [924, 395] width 292 height 183
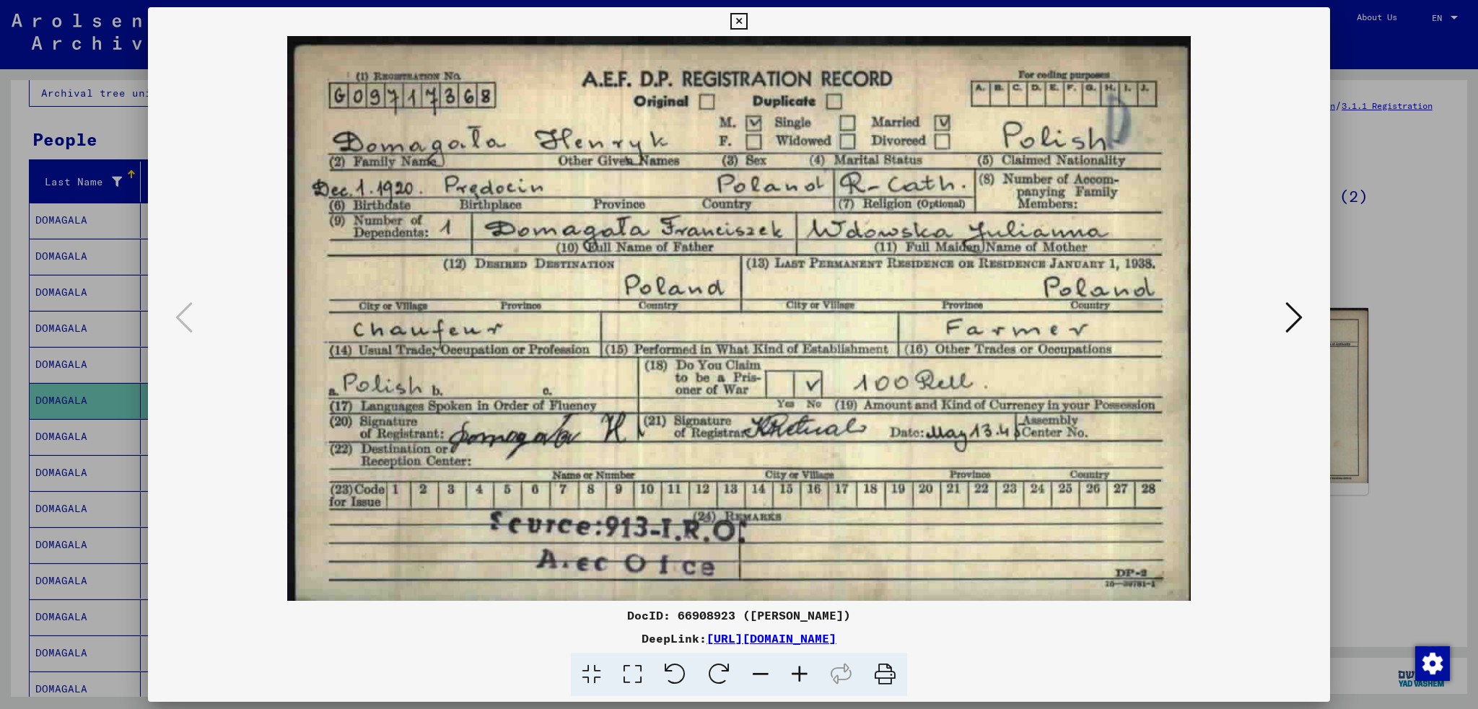
click at [742, 22] on icon at bounding box center [738, 21] width 17 height 17
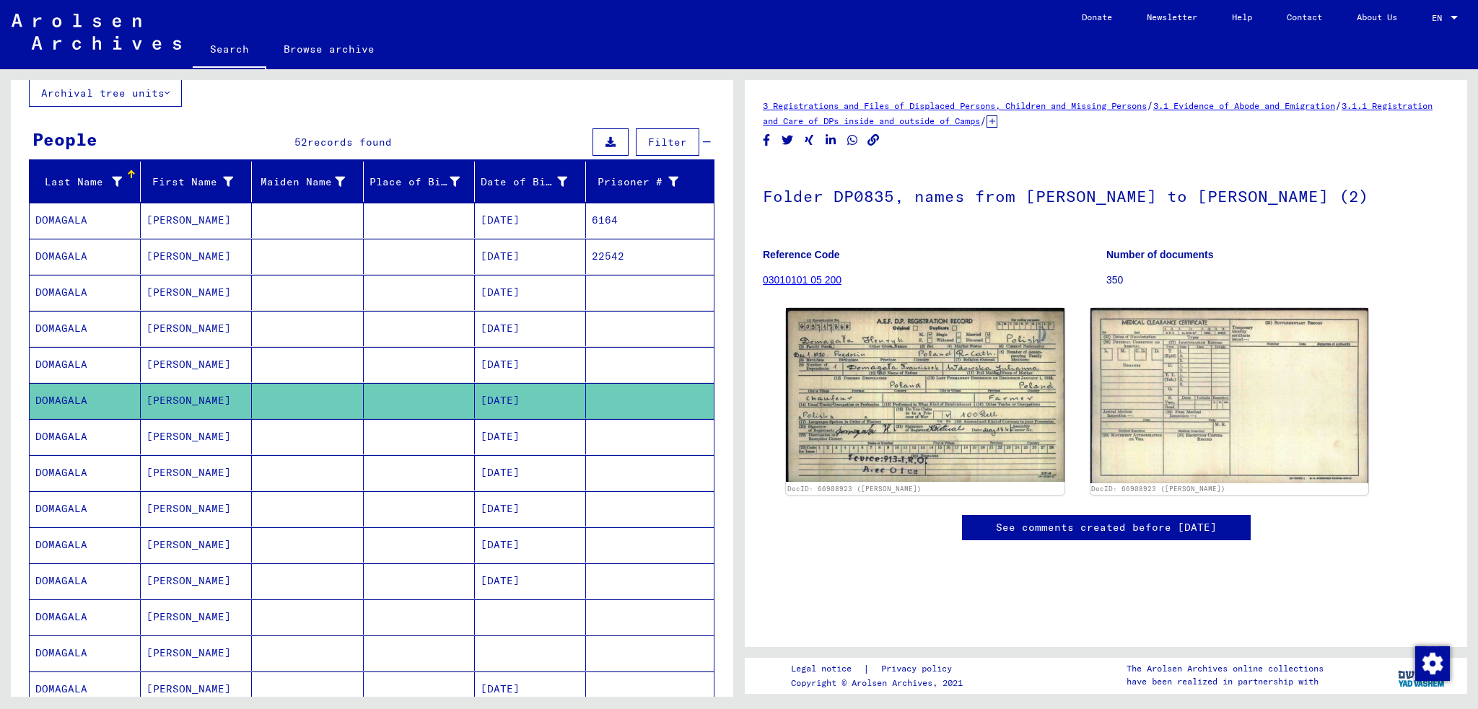
click at [63, 433] on mat-cell "DOMAGALA" at bounding box center [85, 436] width 111 height 35
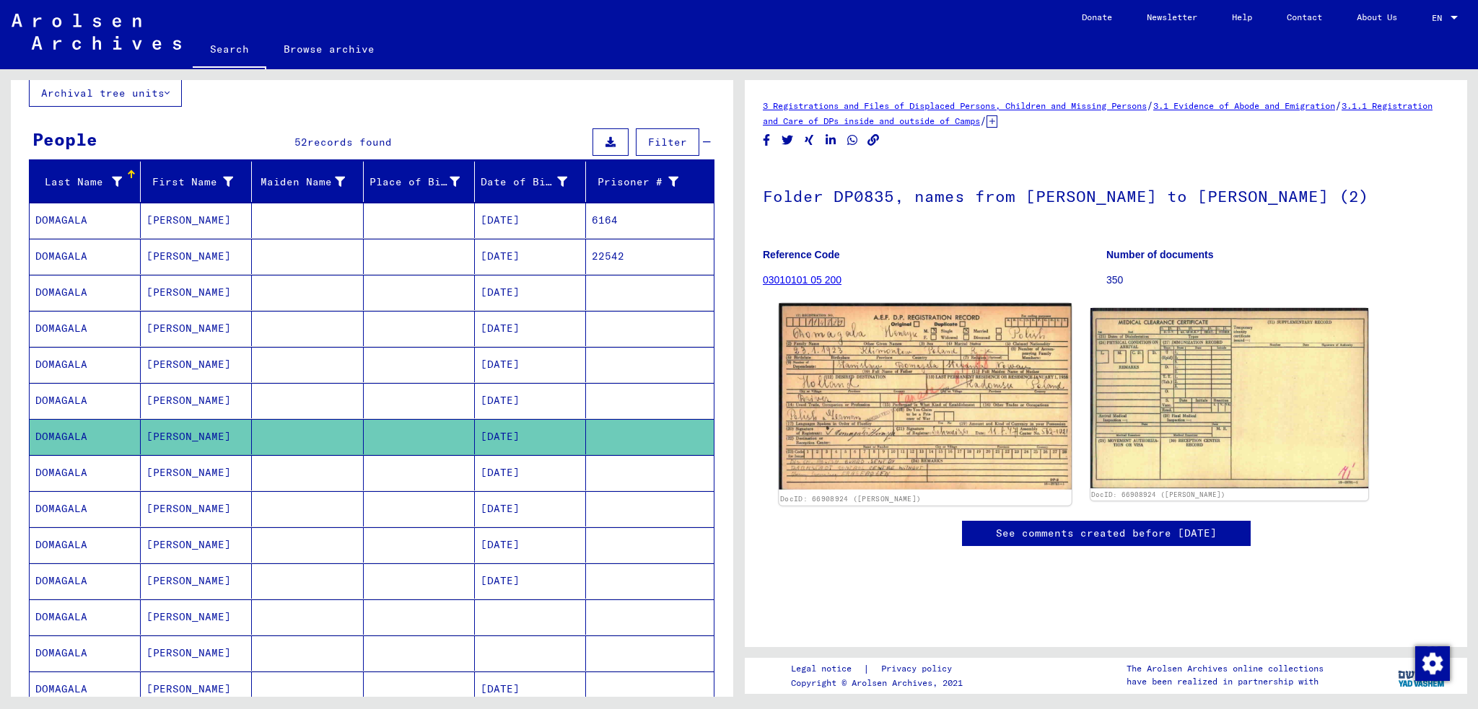
click at [918, 420] on img at bounding box center [924, 397] width 292 height 186
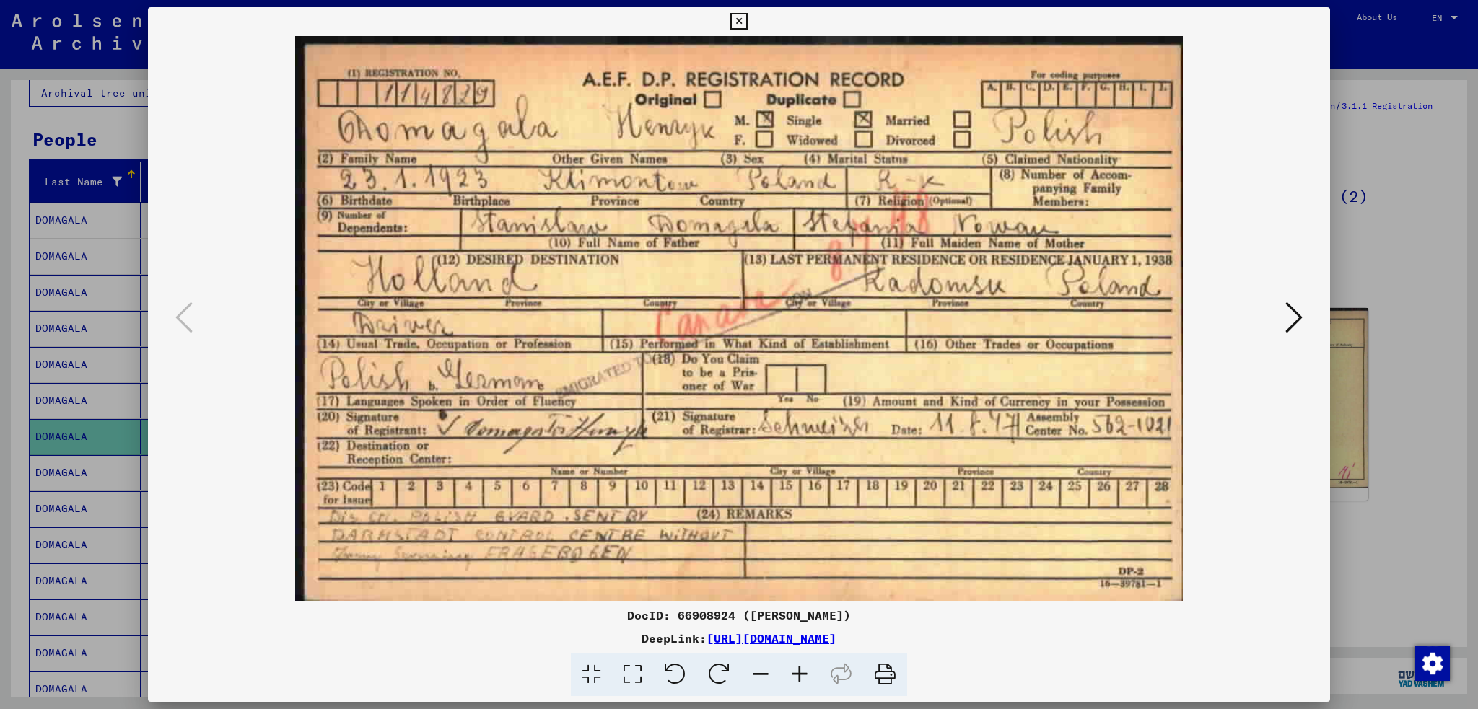
click at [748, 20] on button at bounding box center [738, 21] width 25 height 29
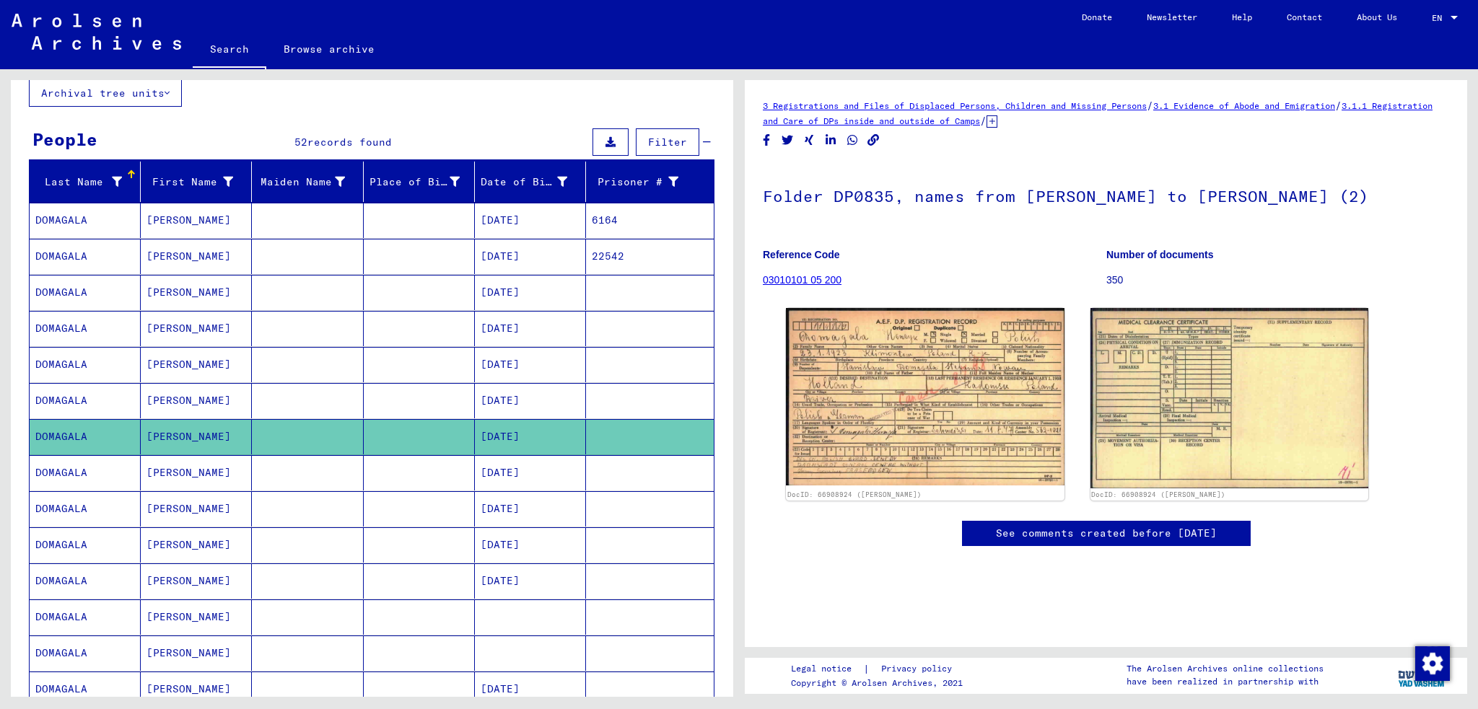
click at [58, 469] on mat-cell "DOMAGALA" at bounding box center [85, 472] width 111 height 35
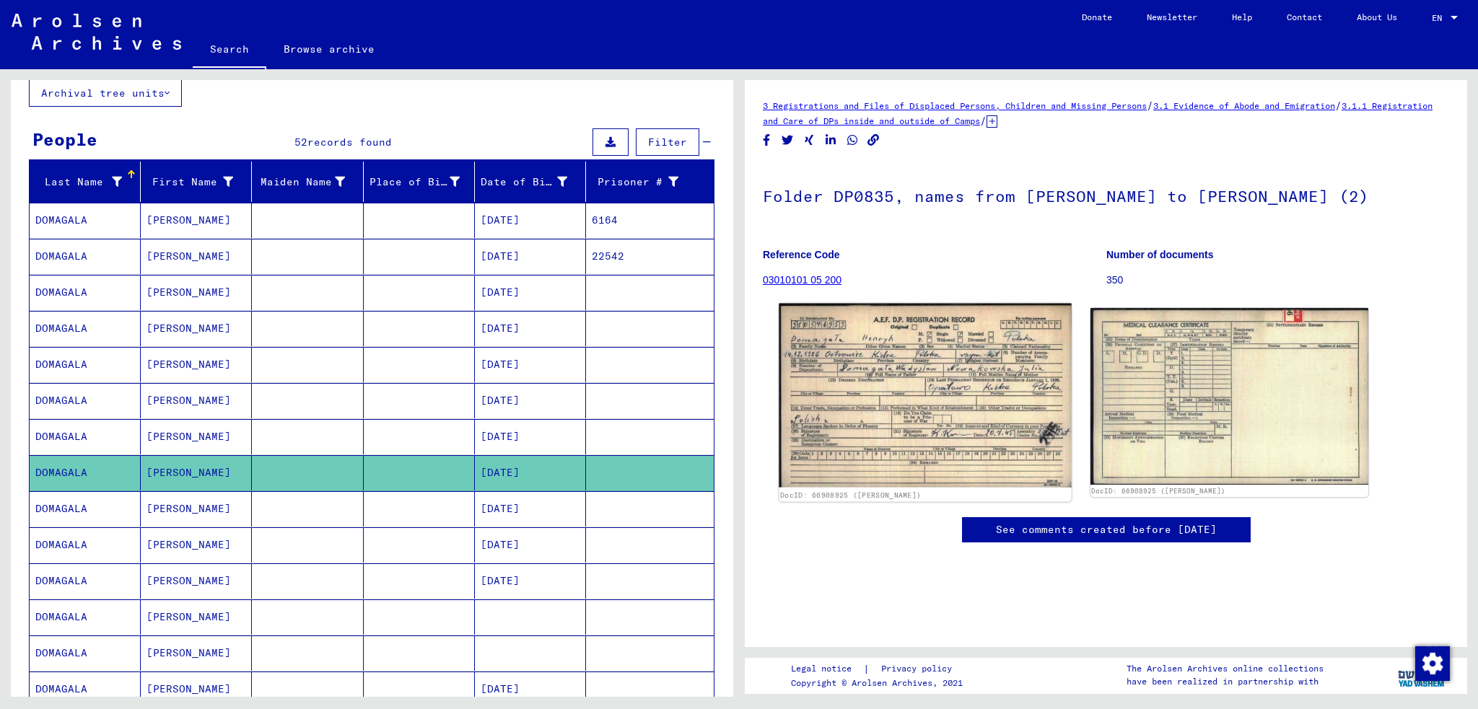
click at [920, 377] on img at bounding box center [924, 396] width 292 height 184
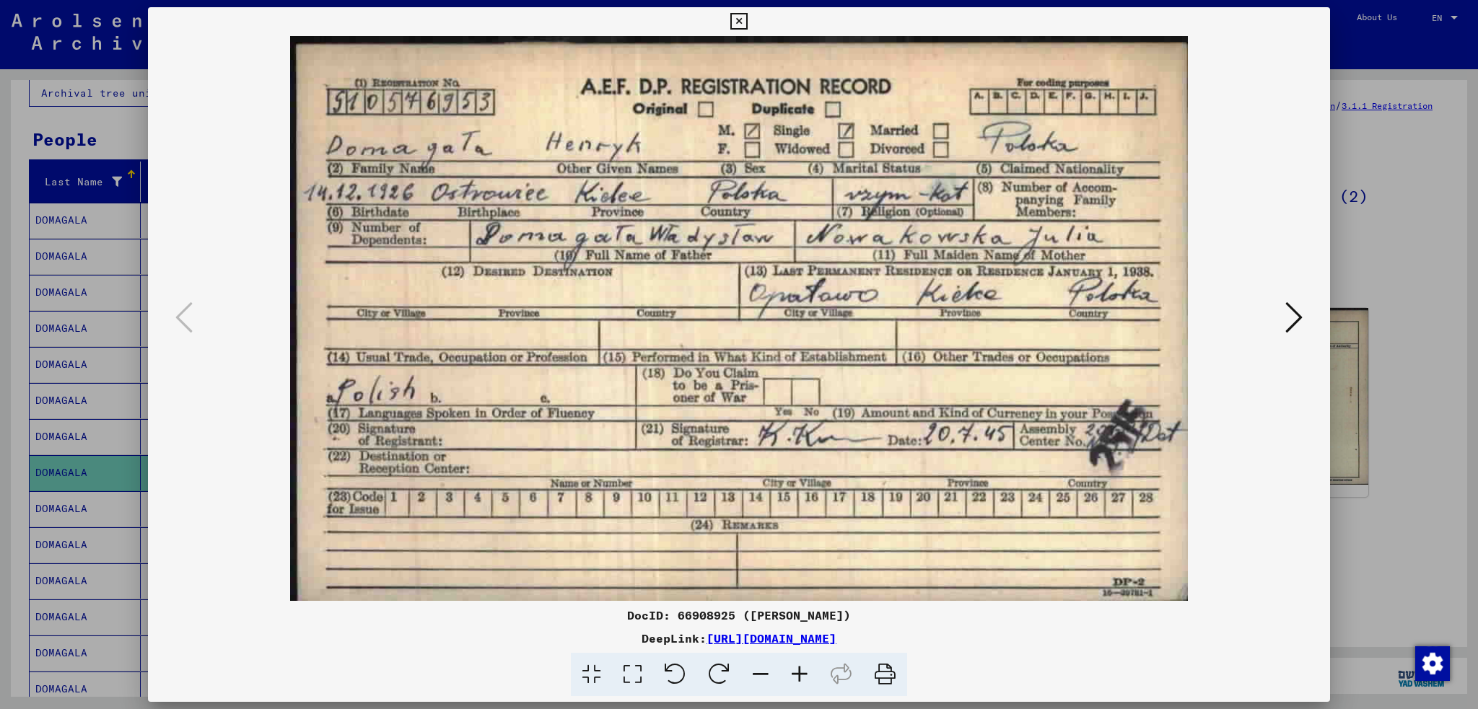
click at [742, 19] on icon at bounding box center [738, 21] width 17 height 17
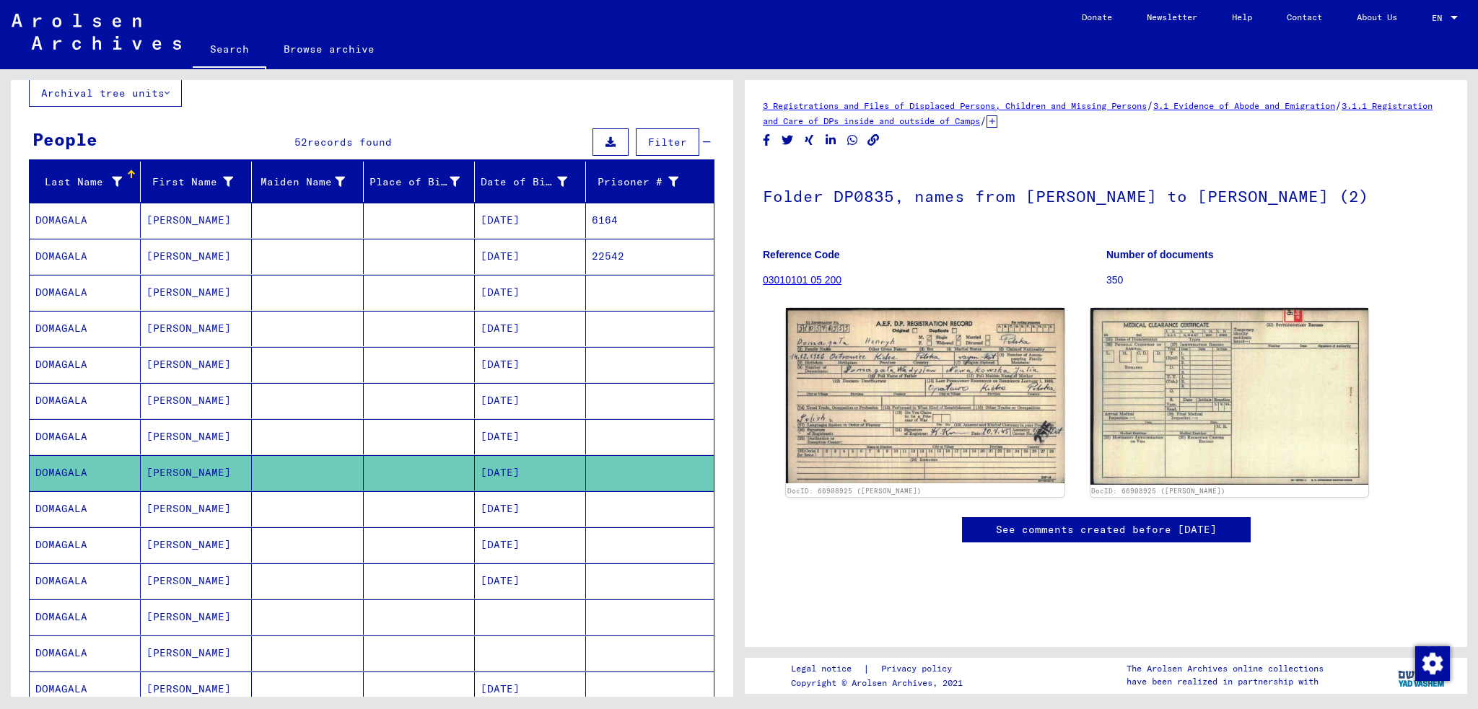
click at [86, 505] on mat-cell "DOMAGALA" at bounding box center [85, 508] width 111 height 35
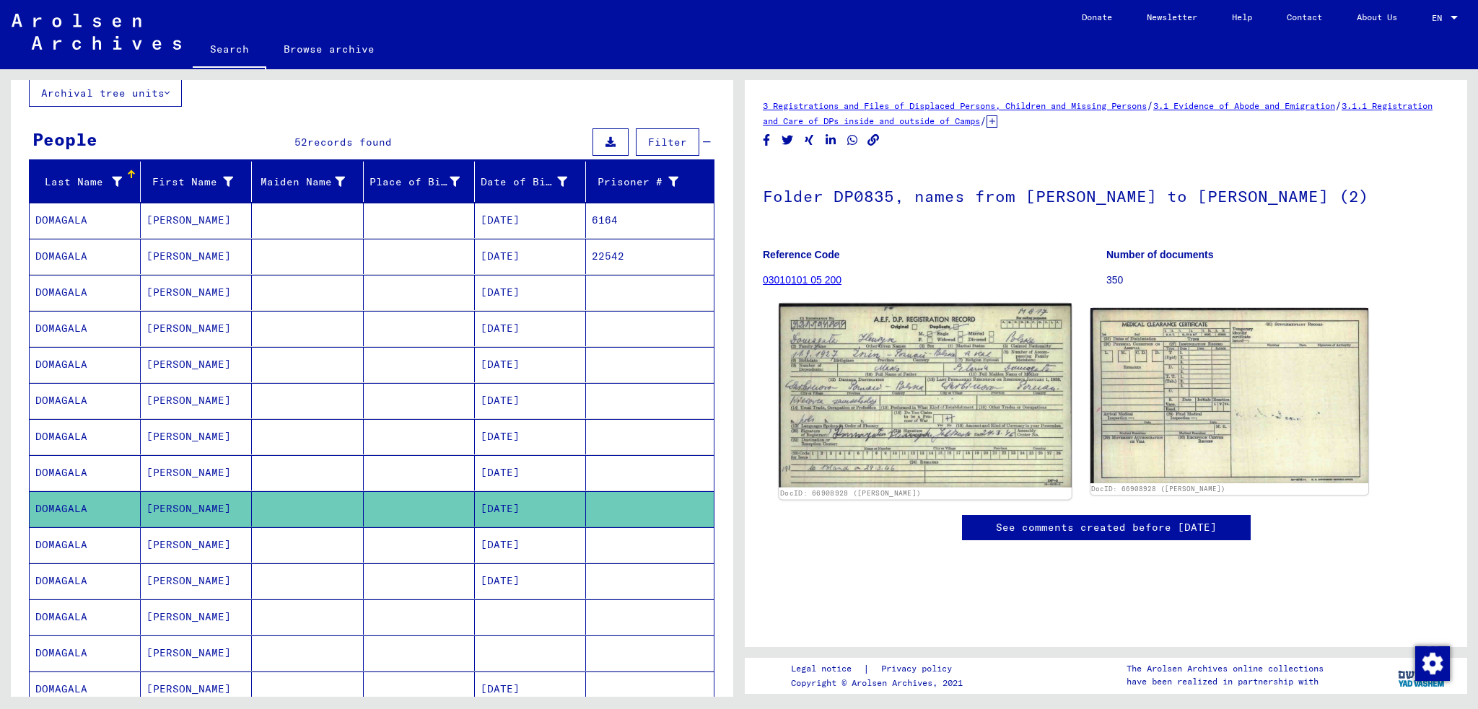
click at [926, 425] on img at bounding box center [924, 396] width 292 height 184
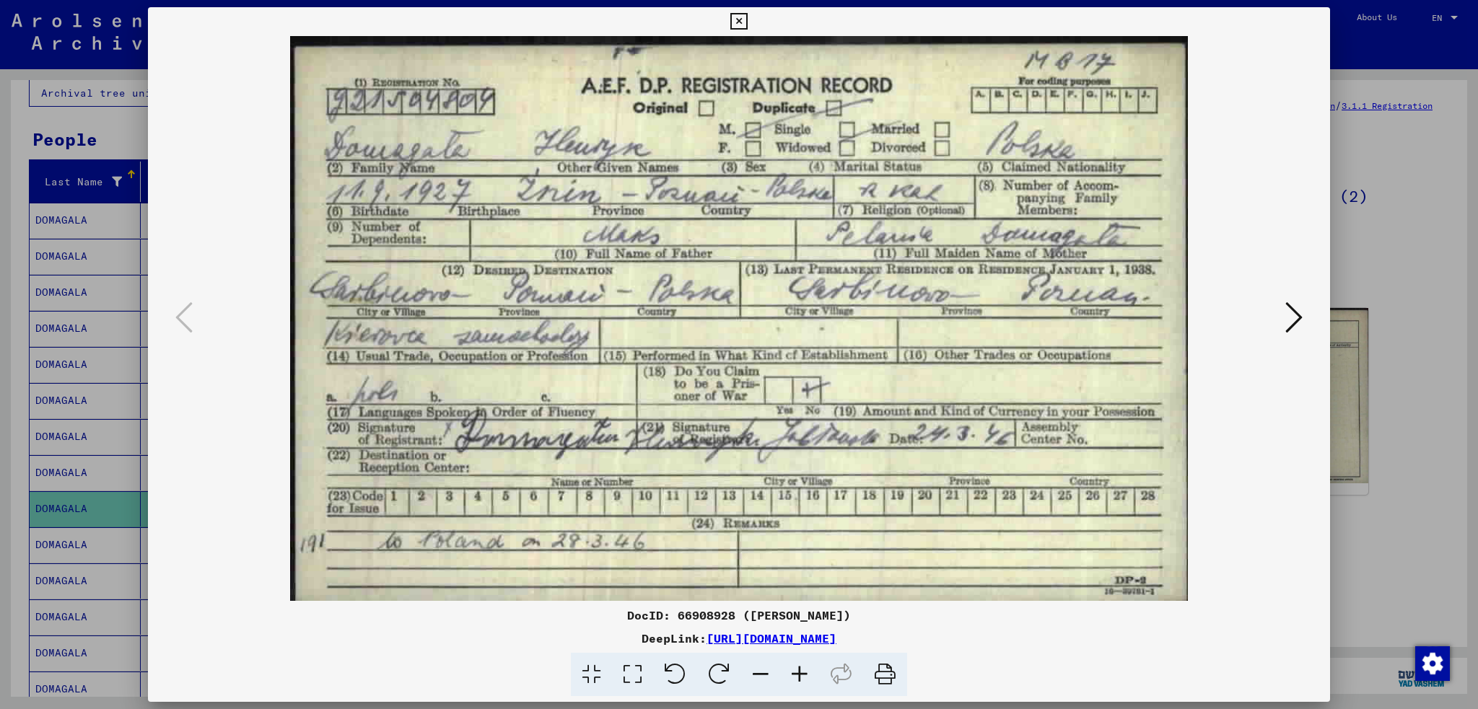
click at [739, 22] on icon at bounding box center [738, 21] width 17 height 17
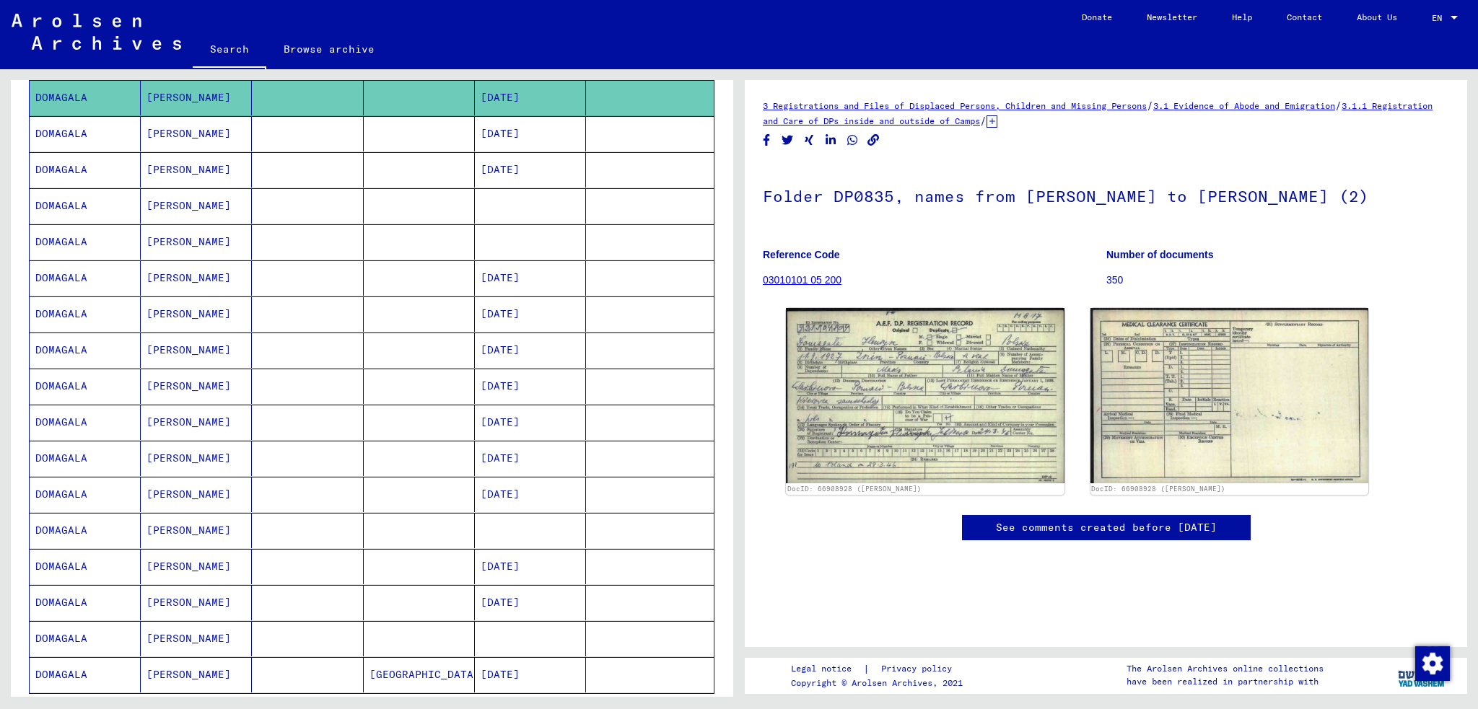
scroll to position [592, 0]
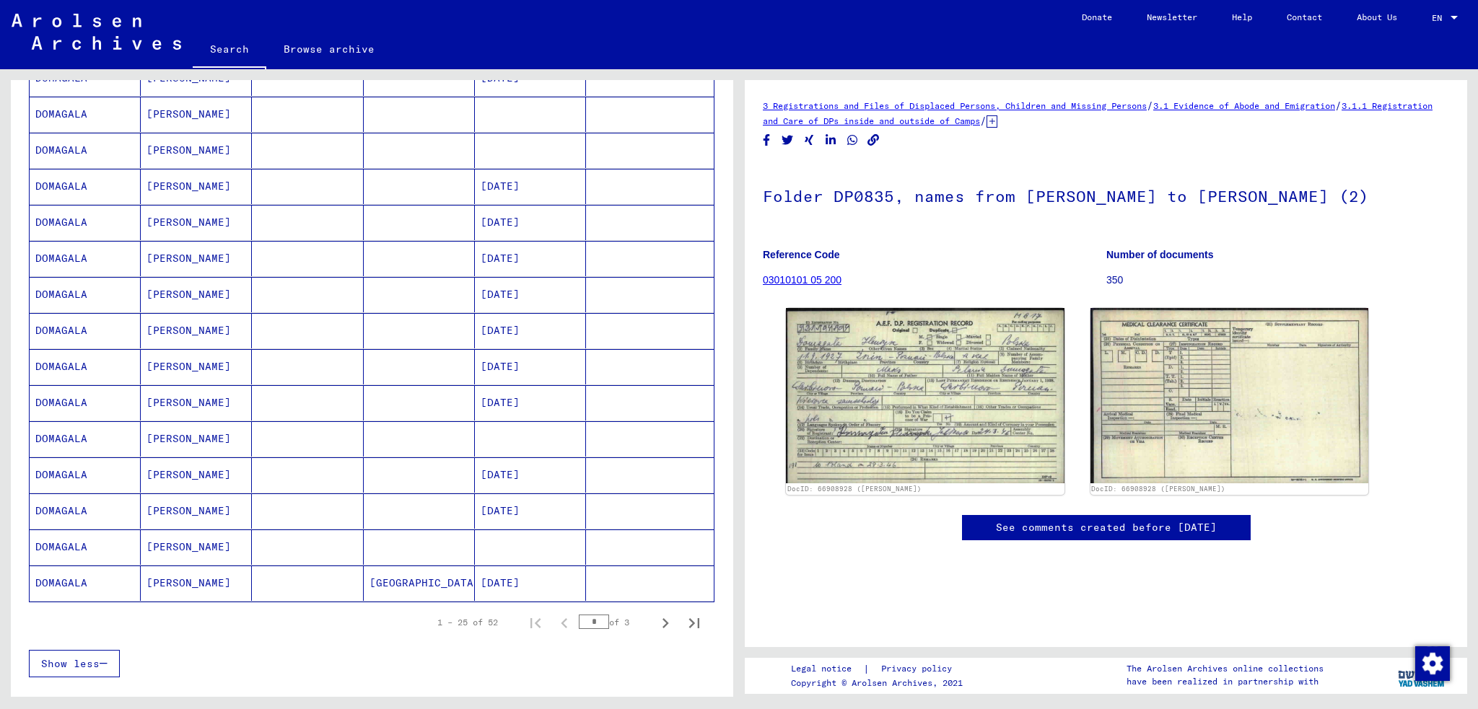
click at [66, 570] on mat-cell "DOMAGALA" at bounding box center [85, 583] width 111 height 35
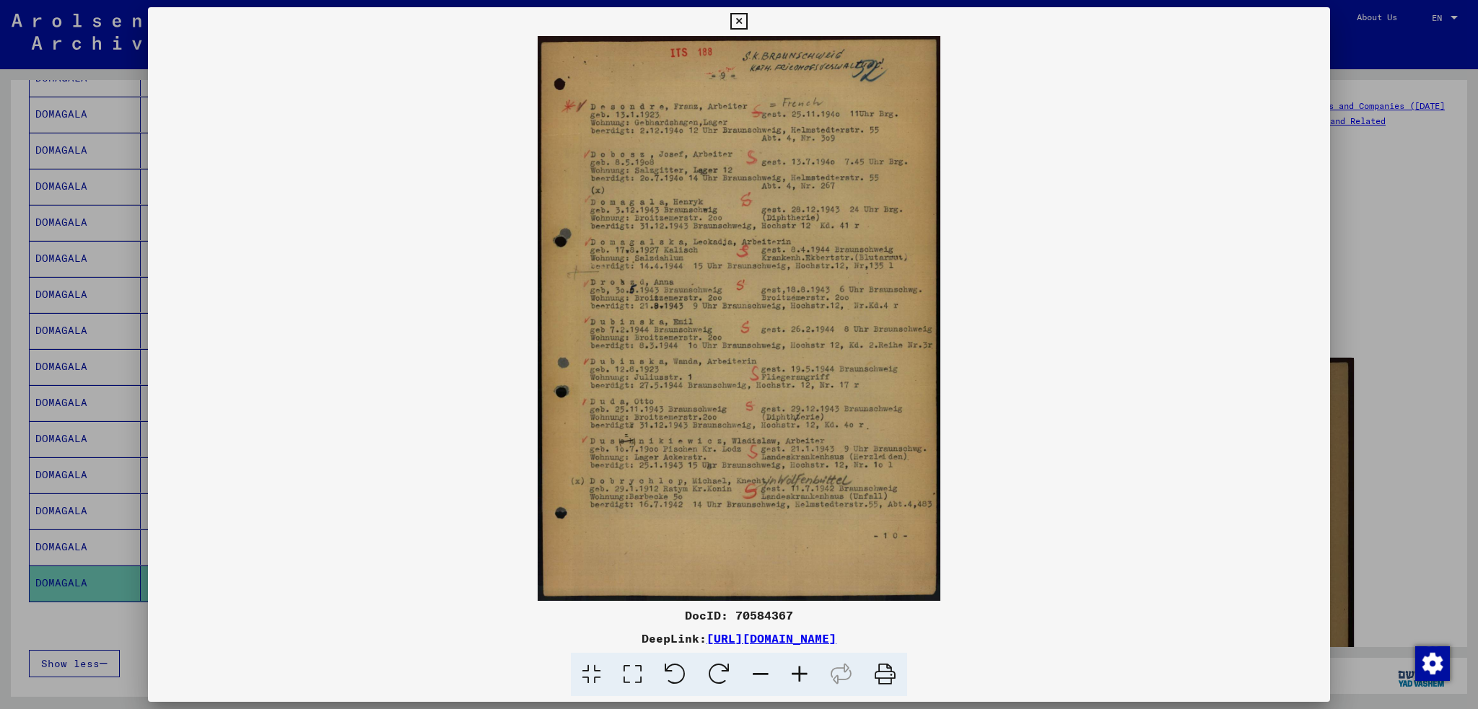
click at [747, 21] on icon at bounding box center [738, 21] width 17 height 17
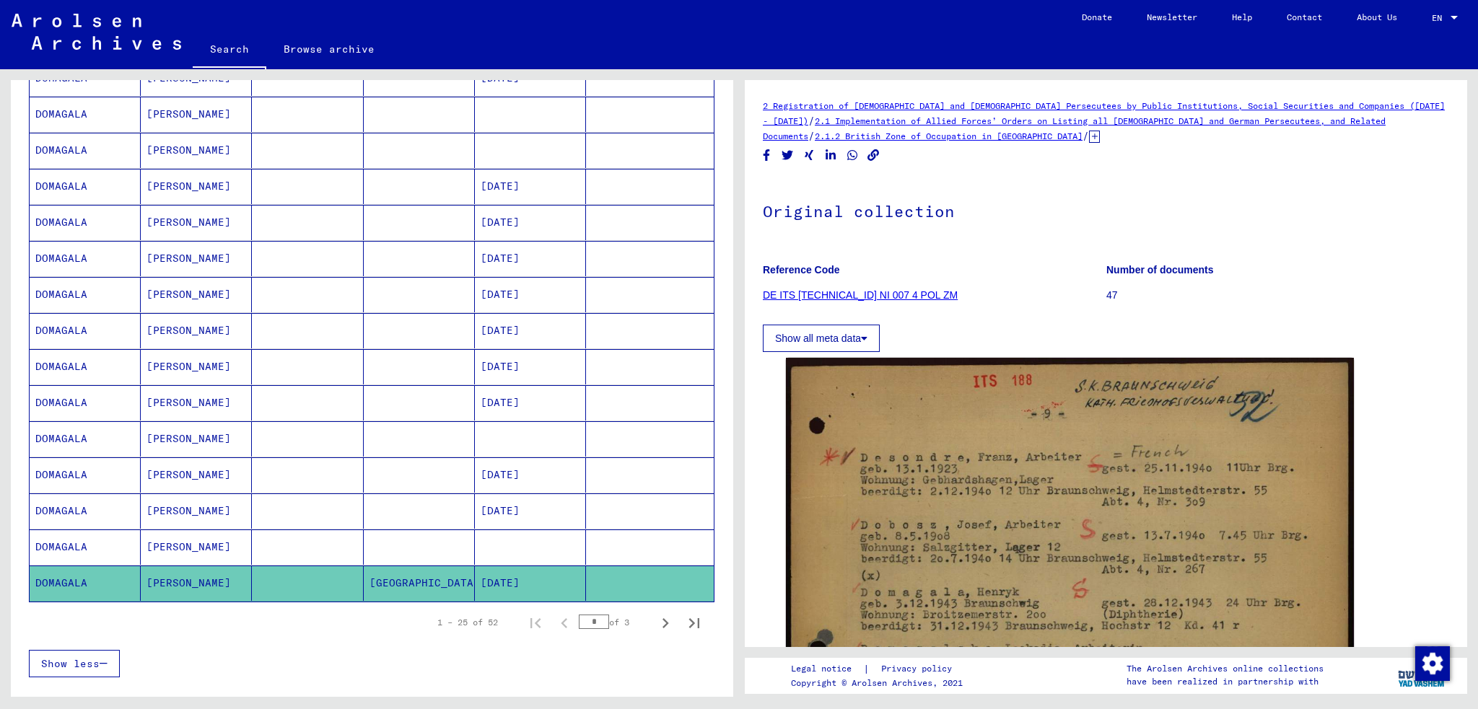
click at [1127, 144] on div "2 Registration of [DEMOGRAPHIC_DATA] and [DEMOGRAPHIC_DATA] Persecutees by Publ…" at bounding box center [1106, 670] width 686 height 1145
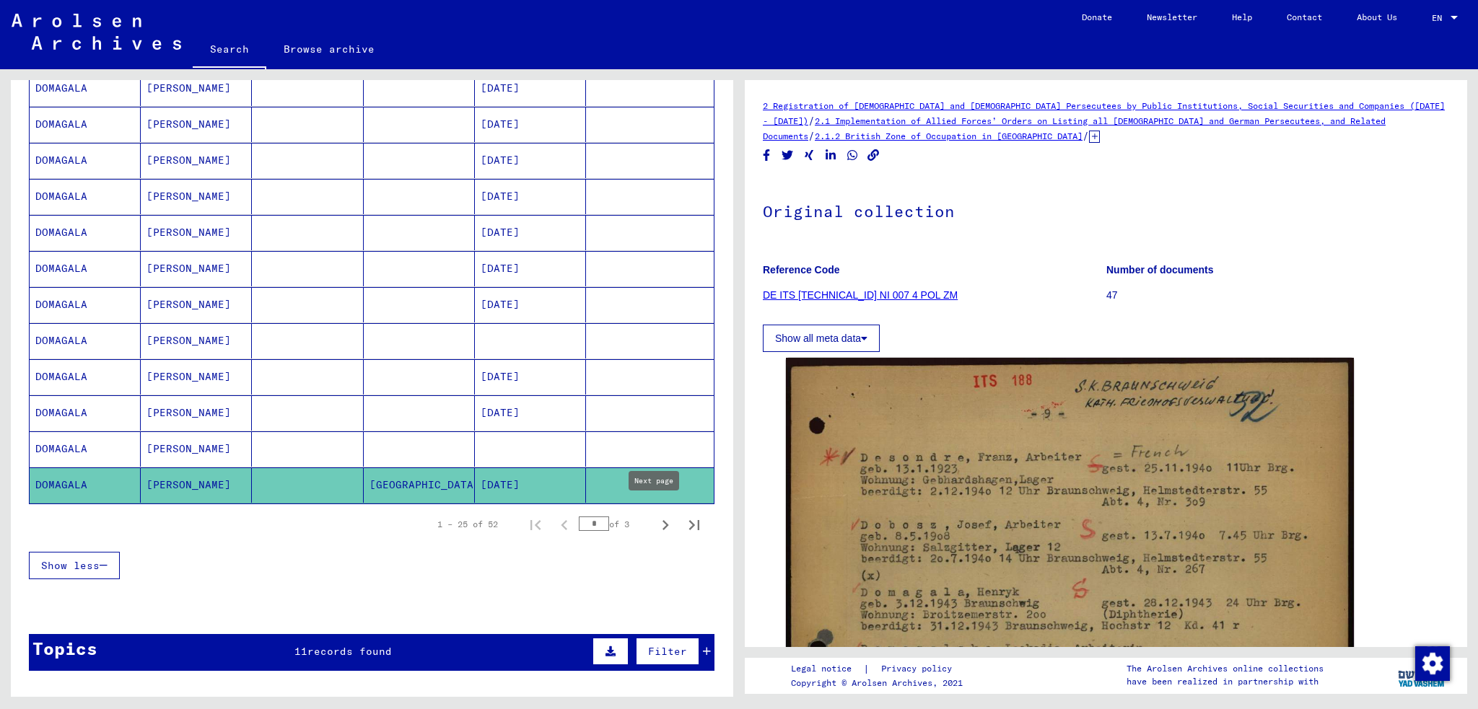
click at [662, 520] on icon "Next page" at bounding box center [665, 525] width 6 height 10
type input "*"
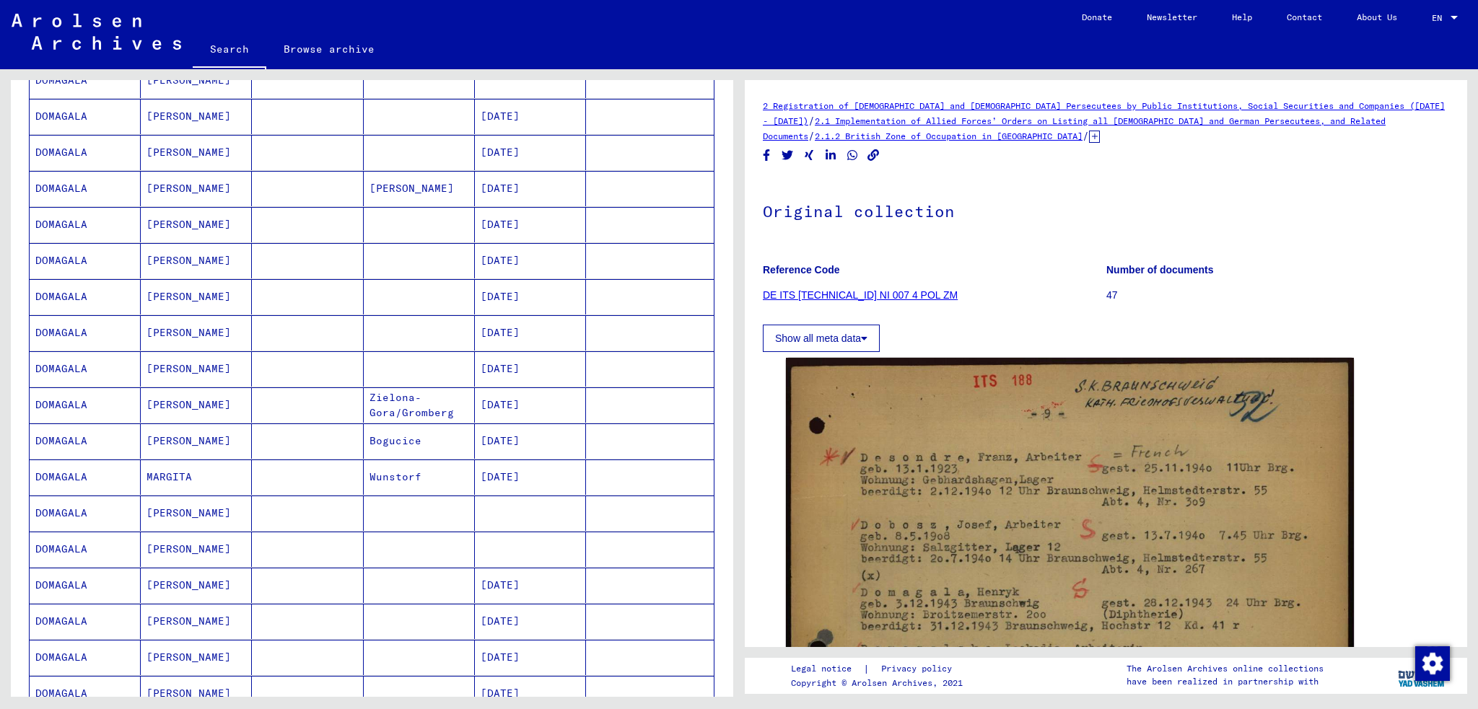
scroll to position [80, 0]
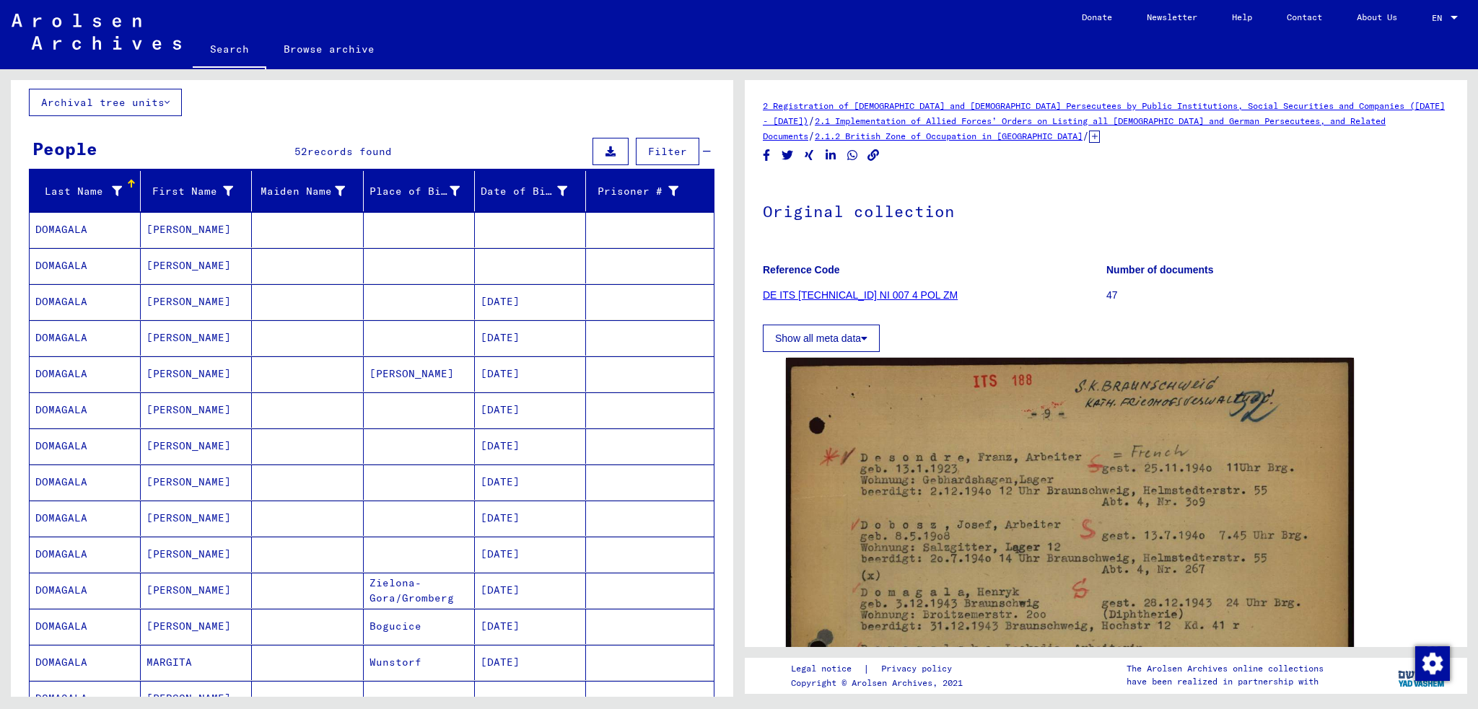
click at [228, 48] on link "Search" at bounding box center [230, 51] width 74 height 38
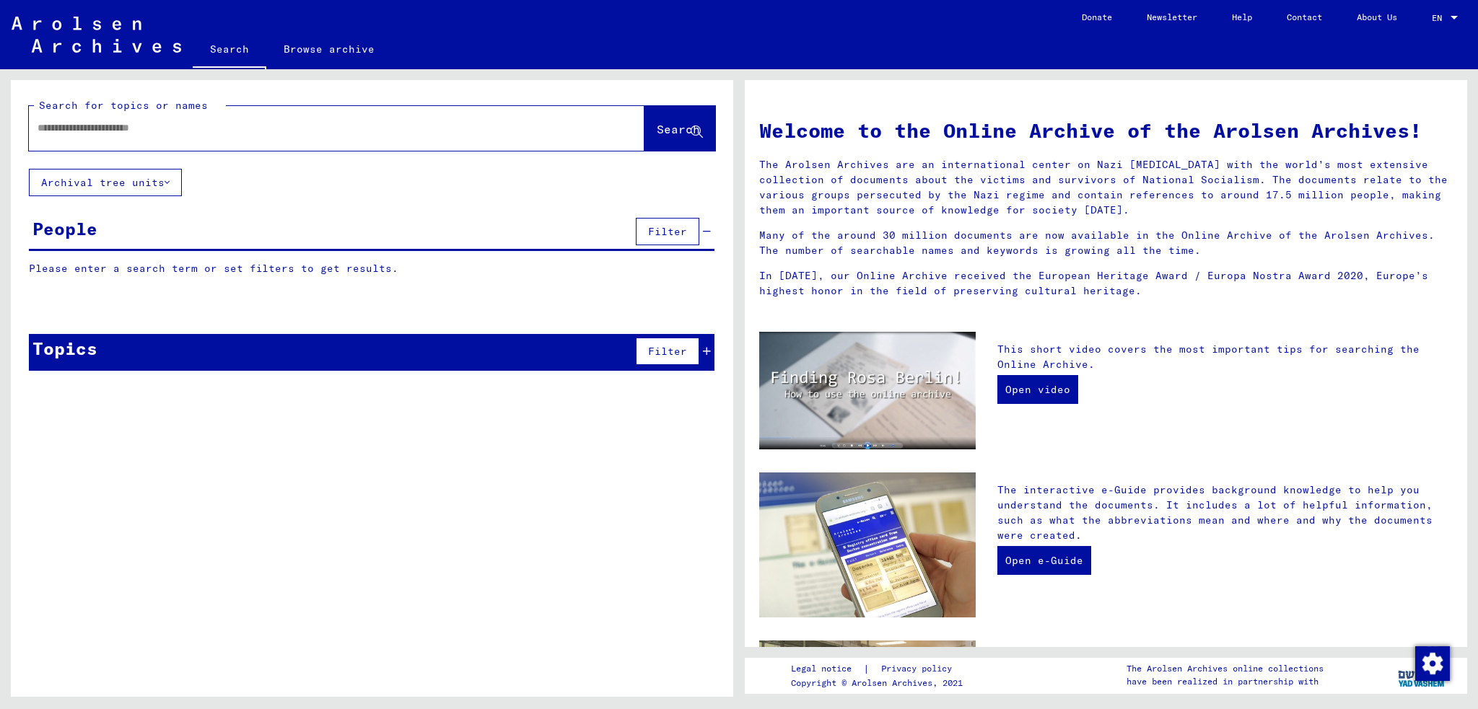
click at [167, 133] on input "text" at bounding box center [319, 127] width 563 height 15
click at [152, 131] on input "text" at bounding box center [319, 127] width 563 height 15
type input "**********"
click at [661, 120] on button "Search" at bounding box center [679, 128] width 71 height 45
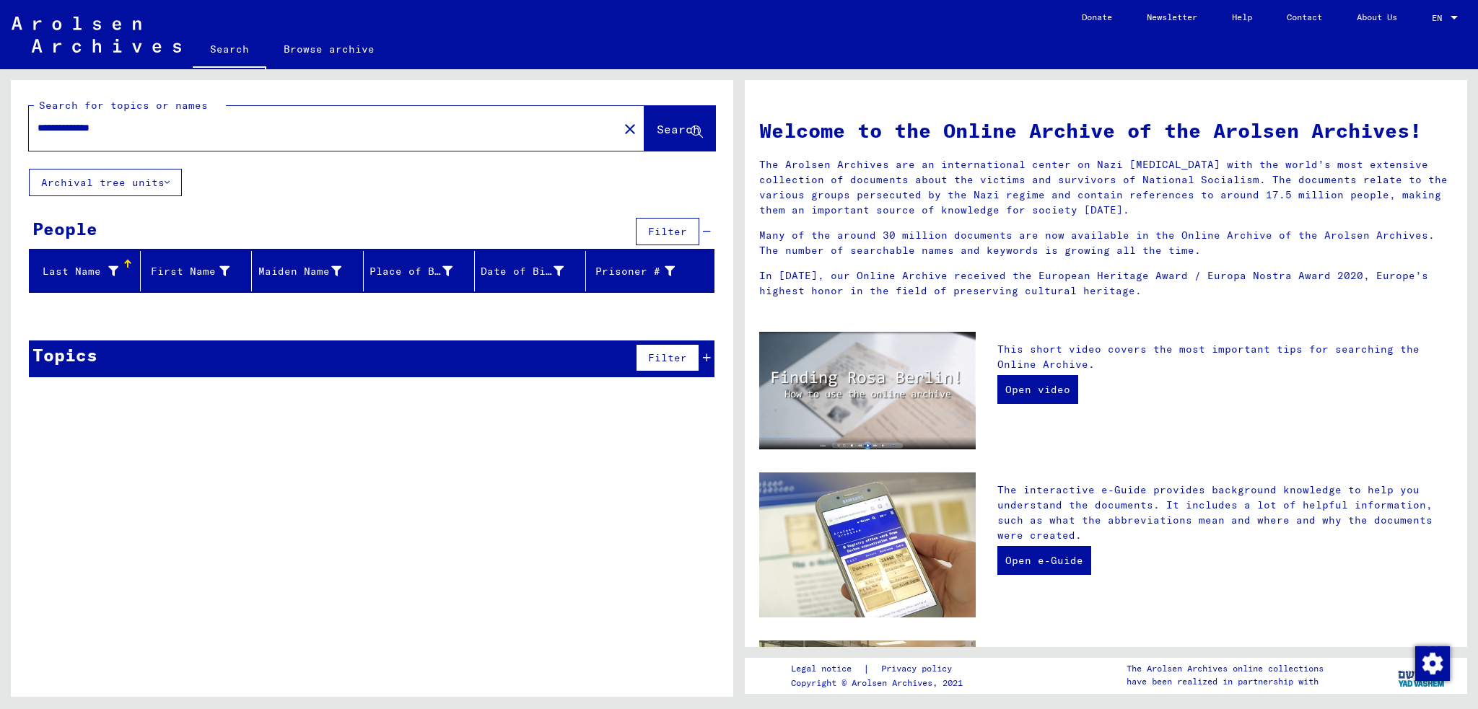
drag, startPoint x: 133, startPoint y: 126, endPoint x: 32, endPoint y: 123, distance: 100.3
click at [32, 123] on div "**********" at bounding box center [315, 128] width 572 height 32
